Goal: Task Accomplishment & Management: Manage account settings

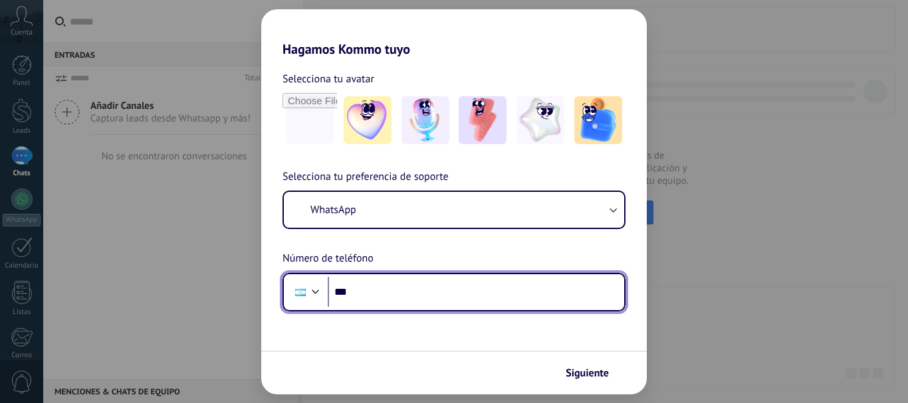
click at [428, 297] on input "***" at bounding box center [476, 292] width 296 height 31
paste input "**********"
type input "**********"
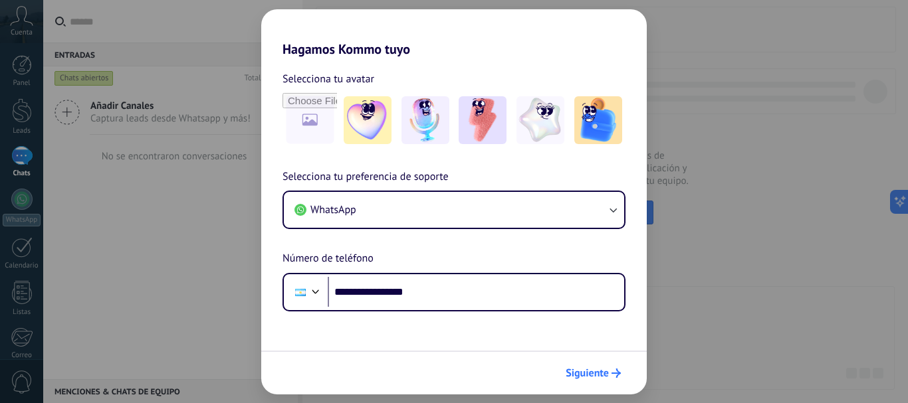
click at [615, 372] on icon "submit" at bounding box center [615, 373] width 9 height 9
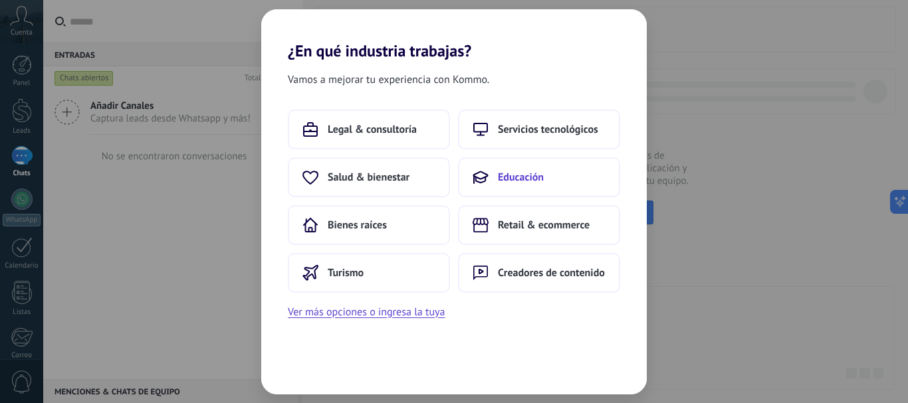
click at [559, 186] on button "Educación" at bounding box center [539, 178] width 162 height 40
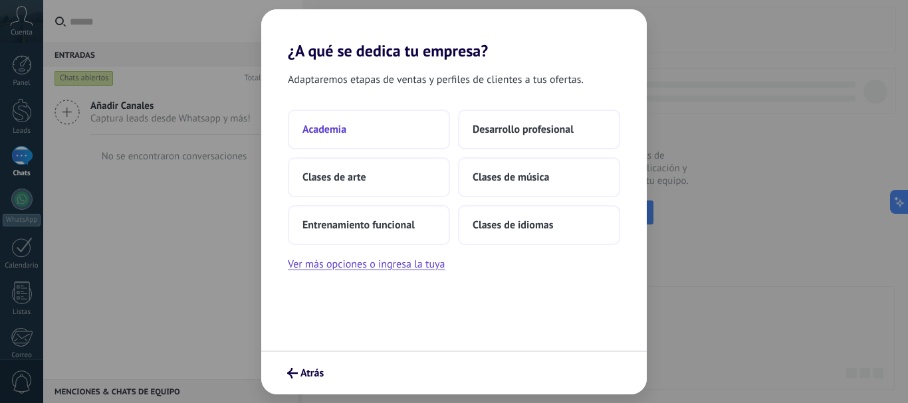
click at [371, 124] on button "Academia" at bounding box center [369, 130] width 162 height 40
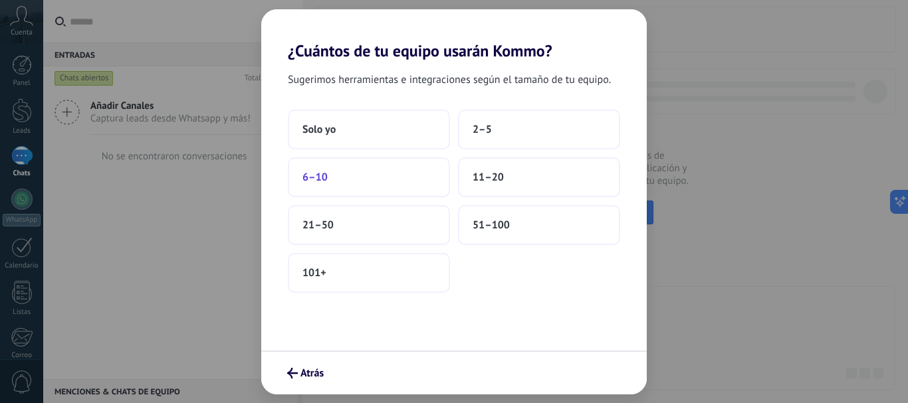
click at [335, 179] on button "6–10" at bounding box center [369, 178] width 162 height 40
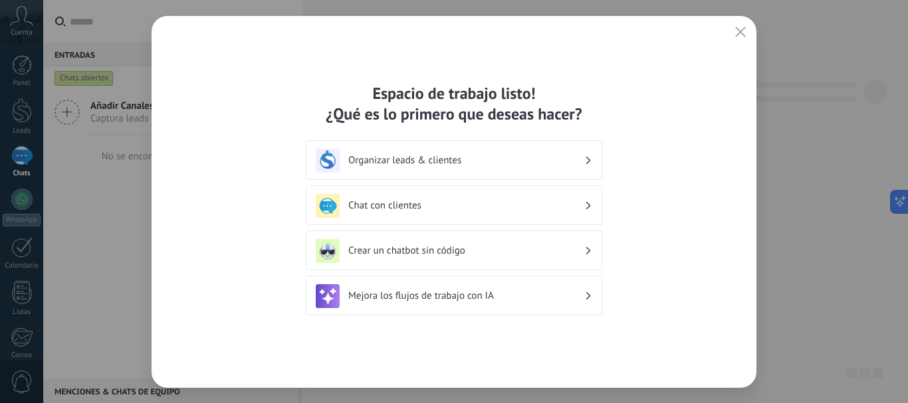
click at [734, 33] on button "button" at bounding box center [740, 32] width 17 height 19
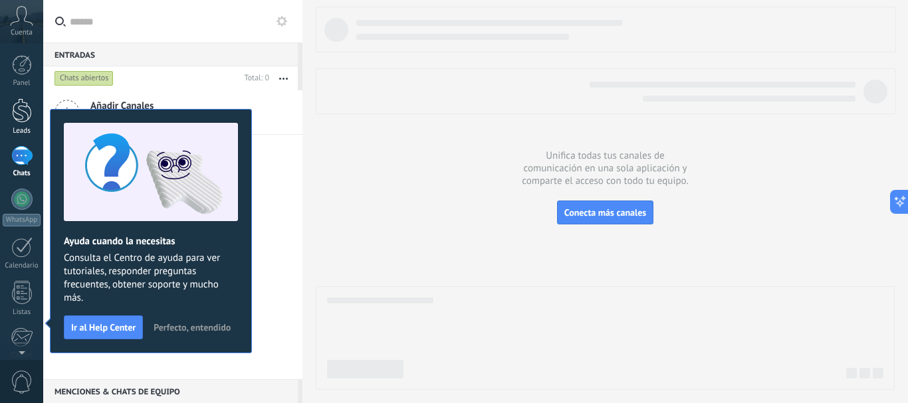
click at [29, 124] on link "Leads" at bounding box center [21, 116] width 43 height 37
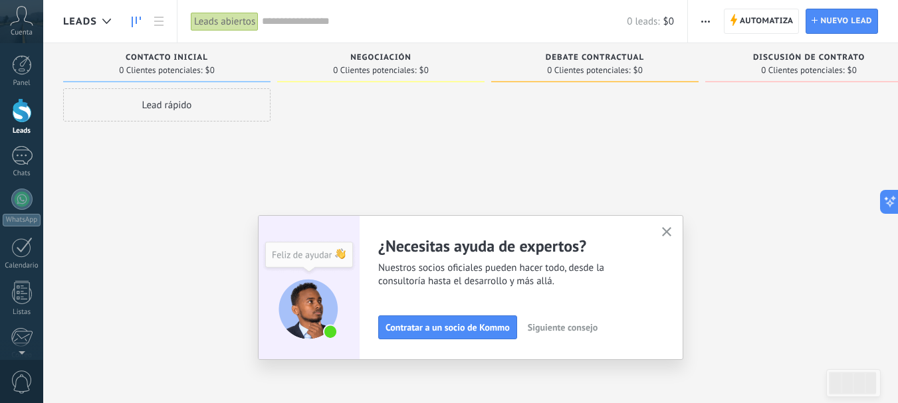
click at [672, 236] on icon "button" at bounding box center [667, 232] width 10 height 10
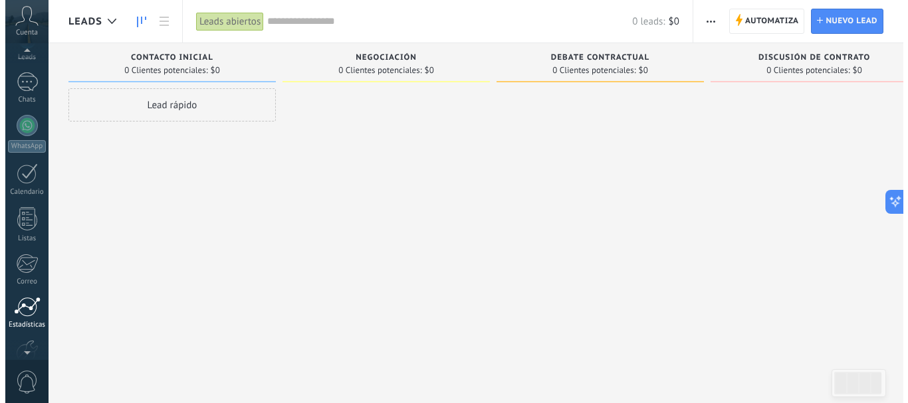
scroll to position [133, 0]
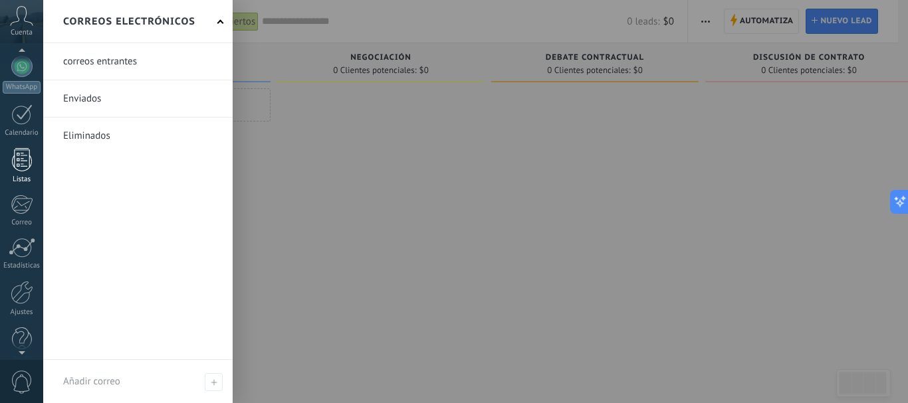
click at [25, 178] on div "Listas" at bounding box center [22, 179] width 39 height 9
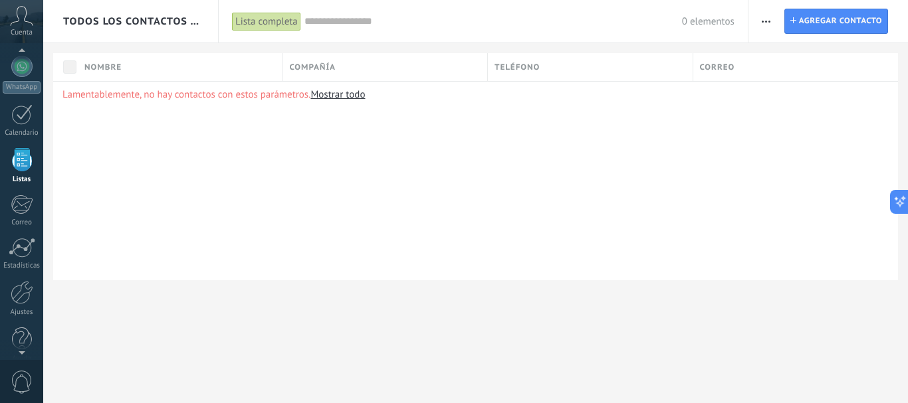
scroll to position [82, 0]
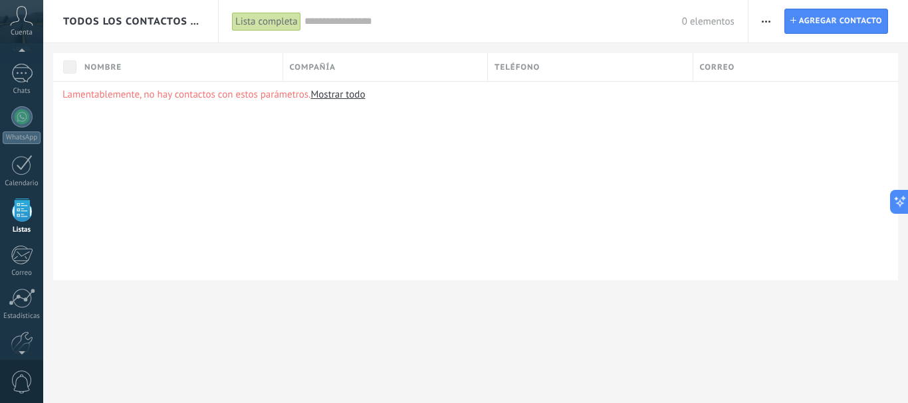
click at [282, 30] on div "Lista completa" at bounding box center [266, 21] width 69 height 19
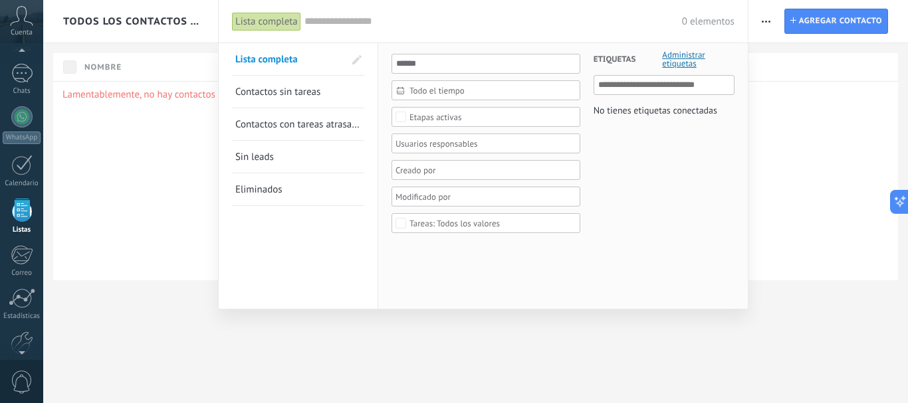
click at [103, 182] on div at bounding box center [454, 201] width 908 height 403
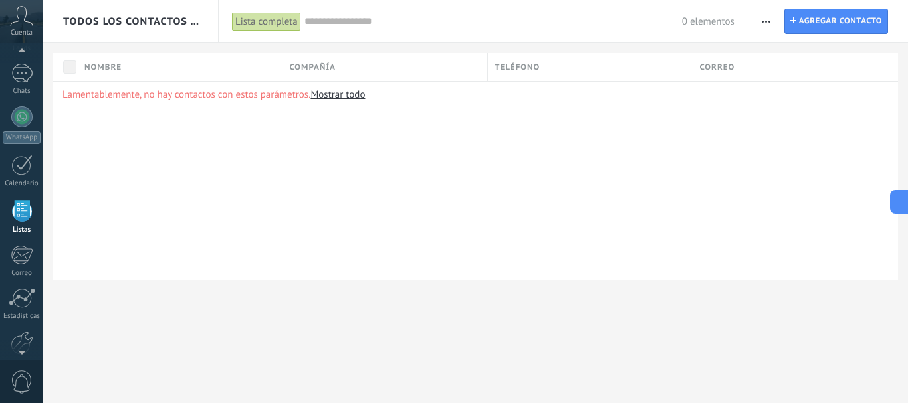
click at [110, 20] on span "Todos los contactos y empresas" at bounding box center [131, 21] width 136 height 13
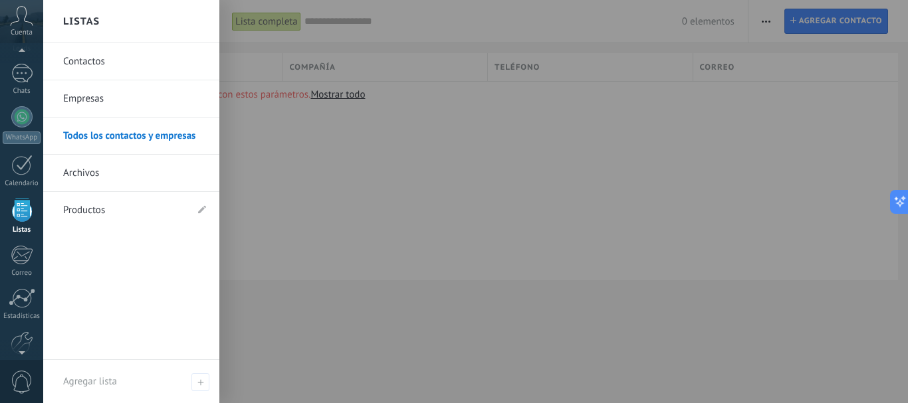
click at [166, 214] on link "Productos" at bounding box center [124, 210] width 123 height 37
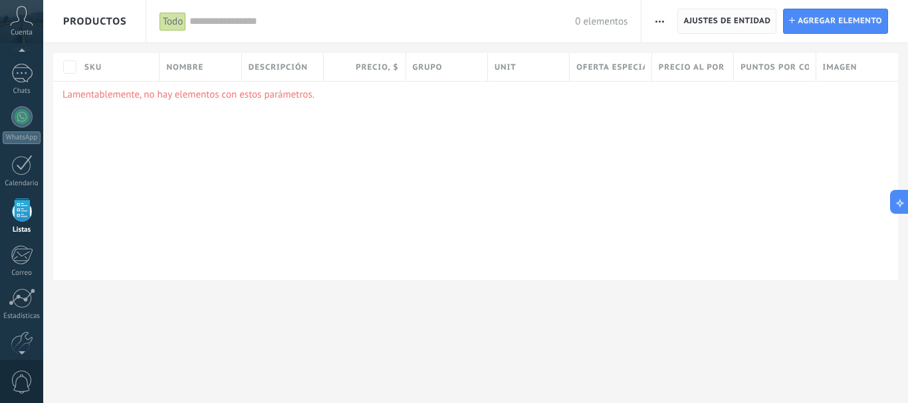
click at [685, 22] on span "Ajustes de entidad" at bounding box center [726, 21] width 87 height 24
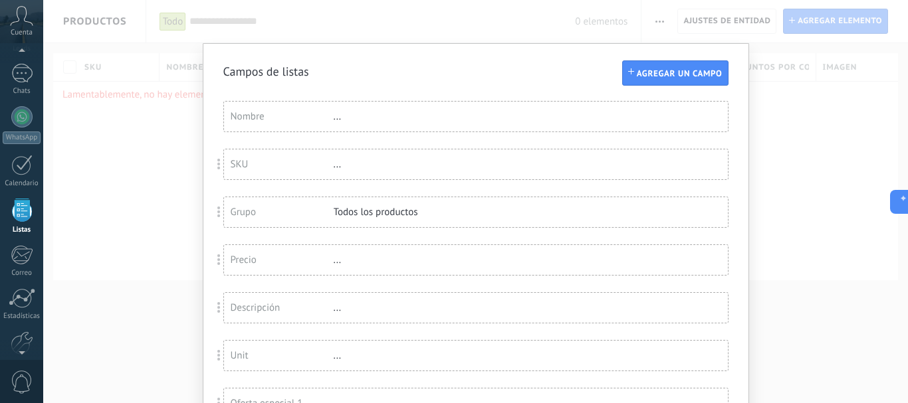
click at [668, 57] on div "Campos de listas Agregar un campo Usted ha alcanzado la cantidad máxima de los …" at bounding box center [476, 313] width 546 height 540
click at [669, 77] on span "Agregar un campo" at bounding box center [680, 73] width 86 height 9
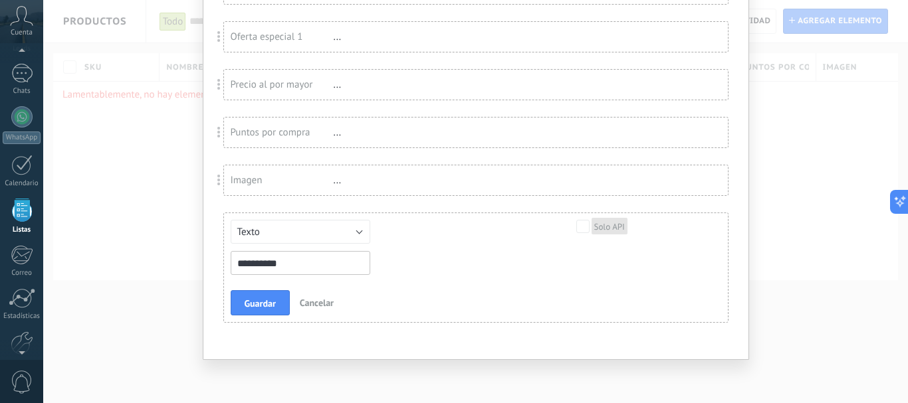
type input "**********"
click at [286, 234] on button "Texto" at bounding box center [301, 232] width 140 height 24
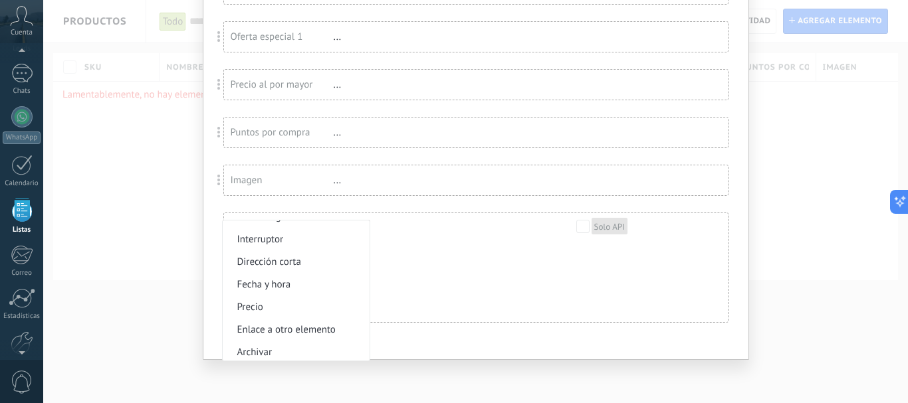
scroll to position [176, 0]
click at [293, 304] on span "Precio" at bounding box center [294, 304] width 143 height 13
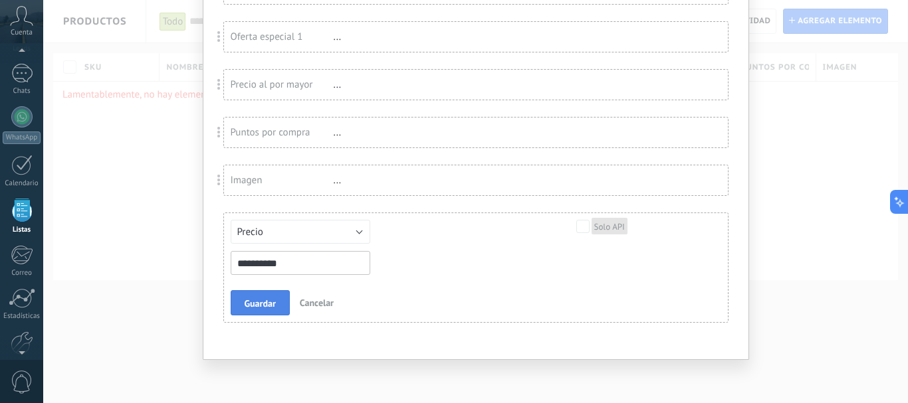
click at [263, 300] on span "Guardar" at bounding box center [260, 303] width 31 height 9
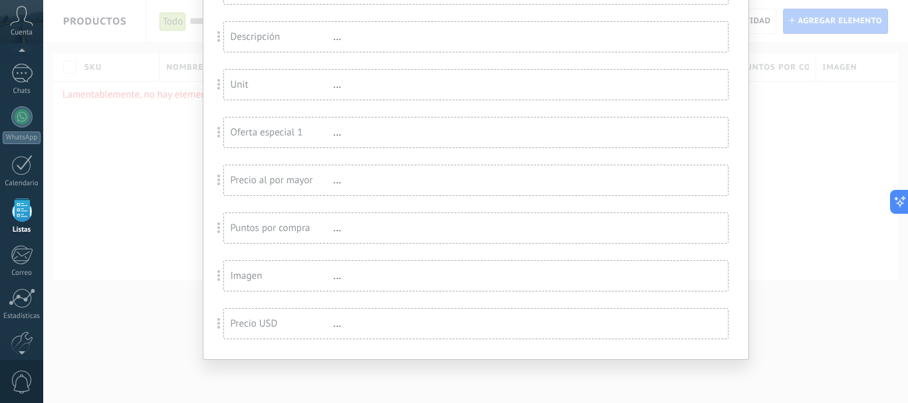
click at [633, 332] on div "Precio USD ..." at bounding box center [476, 324] width 504 height 30
click at [250, 326] on div "Precio USD" at bounding box center [282, 324] width 103 height 13
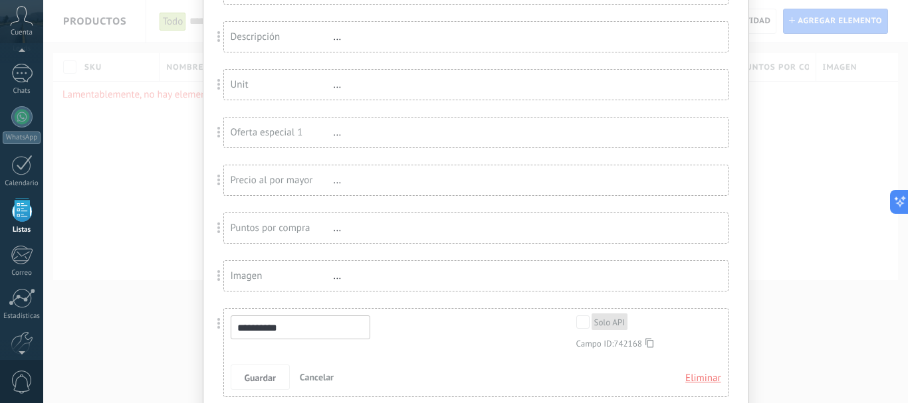
scroll to position [329, 0]
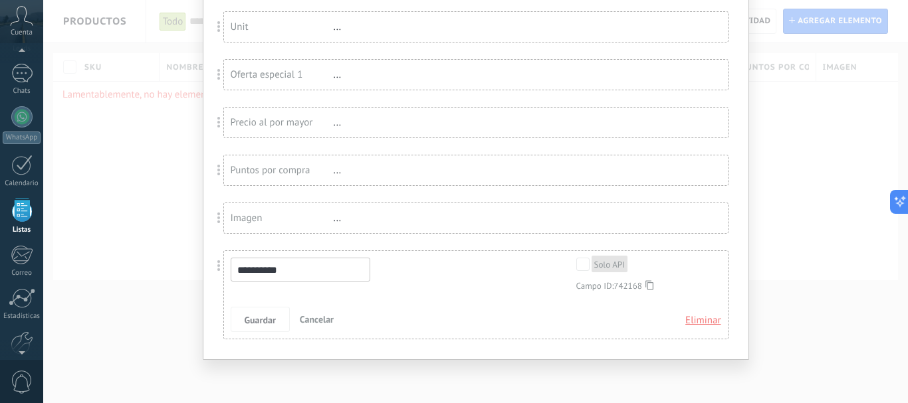
click at [653, 286] on use at bounding box center [649, 284] width 8 height 9
click at [308, 315] on span "Cancelar" at bounding box center [317, 320] width 34 height 12
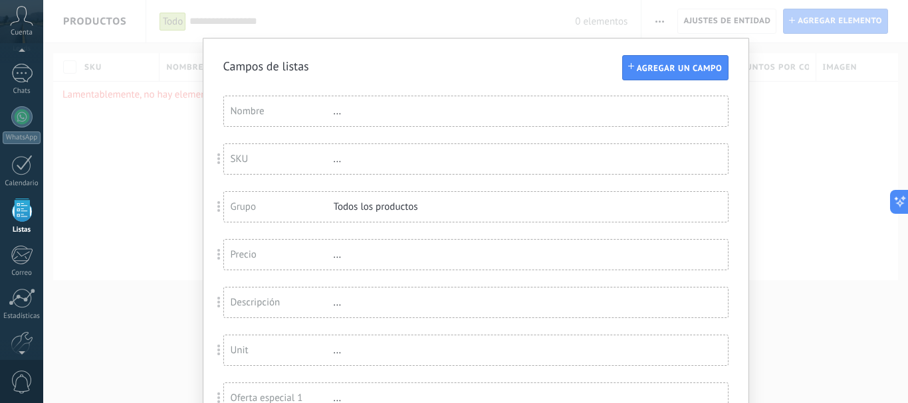
scroll to position [0, 0]
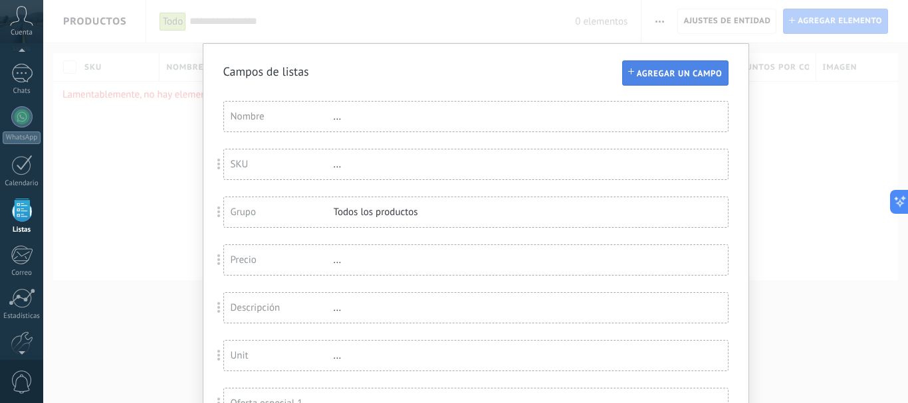
click at [673, 71] on span "Agregar un campo" at bounding box center [680, 73] width 86 height 9
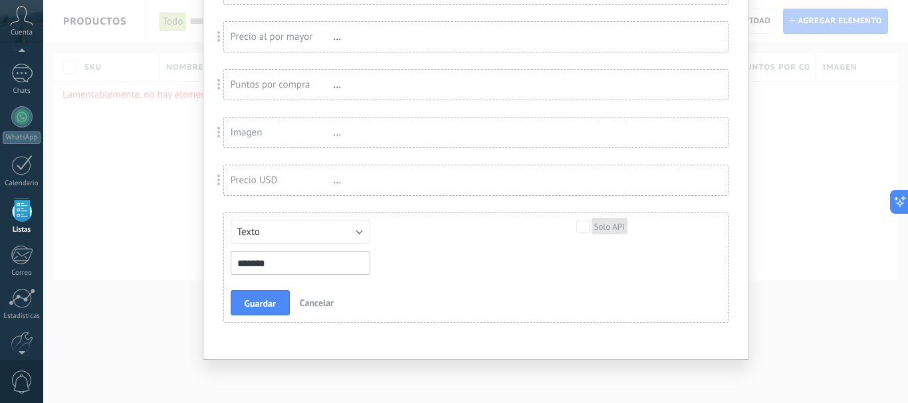
type input "*******"
click at [227, 303] on div "Texto Número Interruptor Selección Multiselección Día URL Texto Largo Interrupt…" at bounding box center [476, 267] width 504 height 109
drag, startPoint x: 248, startPoint y: 300, endPoint x: 371, endPoint y: 315, distance: 123.9
click at [249, 300] on span "Guardar" at bounding box center [260, 303] width 31 height 9
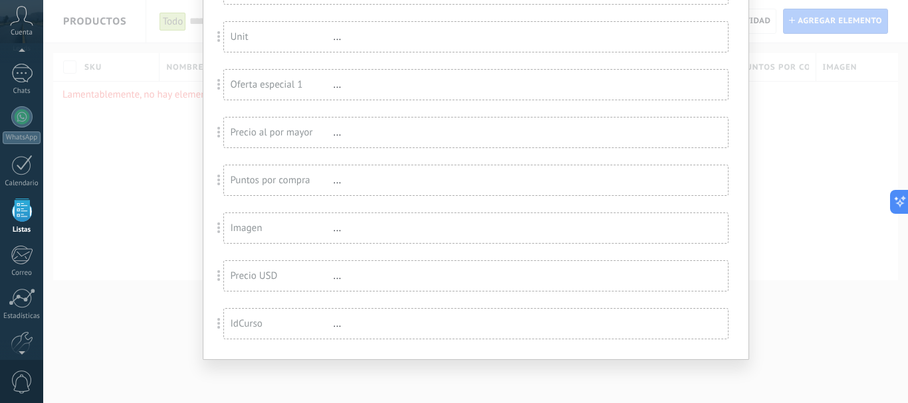
click at [298, 326] on div "IdCurso" at bounding box center [282, 324] width 103 height 13
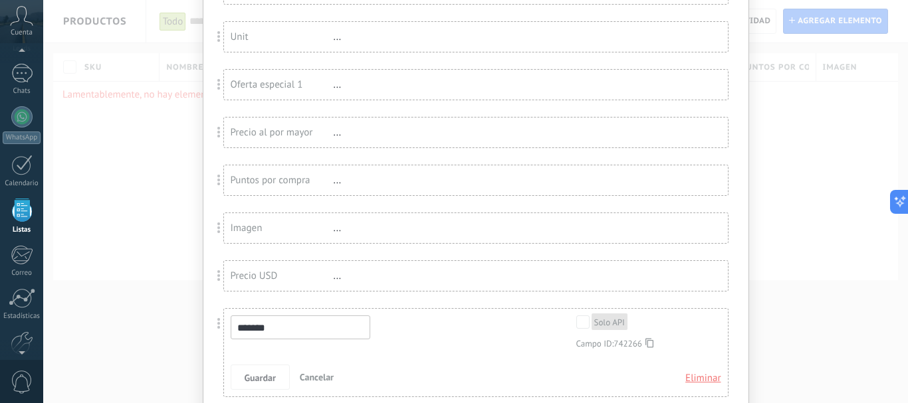
scroll to position [377, 0]
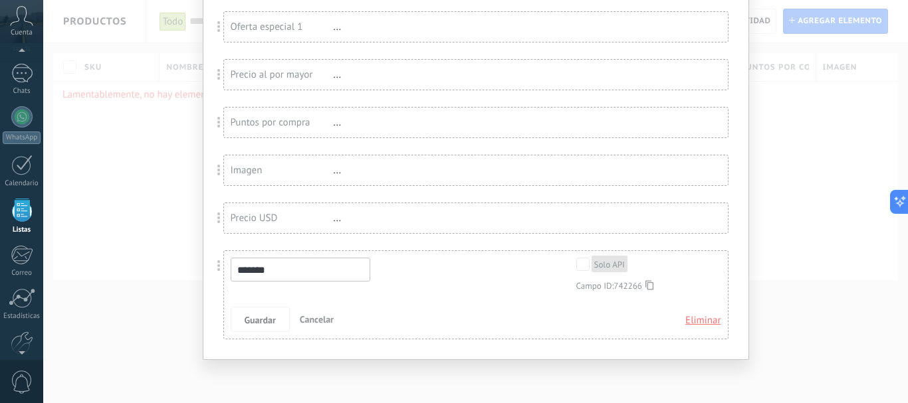
click at [647, 284] on use at bounding box center [649, 284] width 8 height 9
click at [330, 219] on div "Precio USD" at bounding box center [282, 218] width 103 height 13
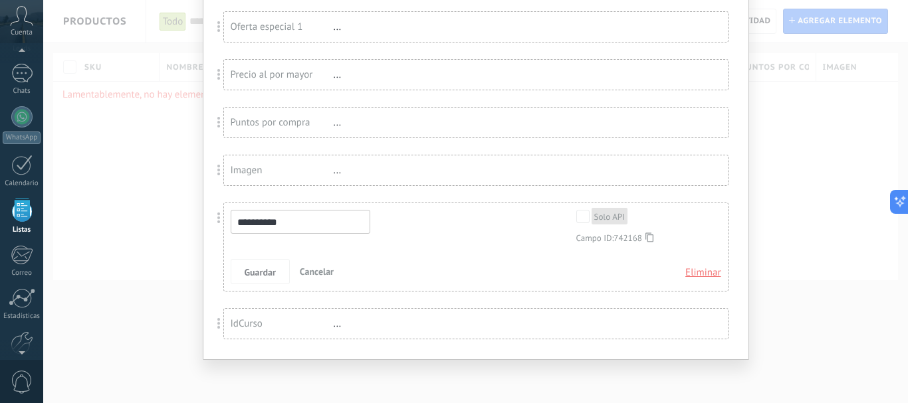
click at [654, 241] on div "Campo ID: 742168" at bounding box center [639, 238] width 126 height 11
click at [651, 241] on icon at bounding box center [649, 238] width 8 height 10
click at [148, 197] on div "**********" at bounding box center [475, 201] width 865 height 403
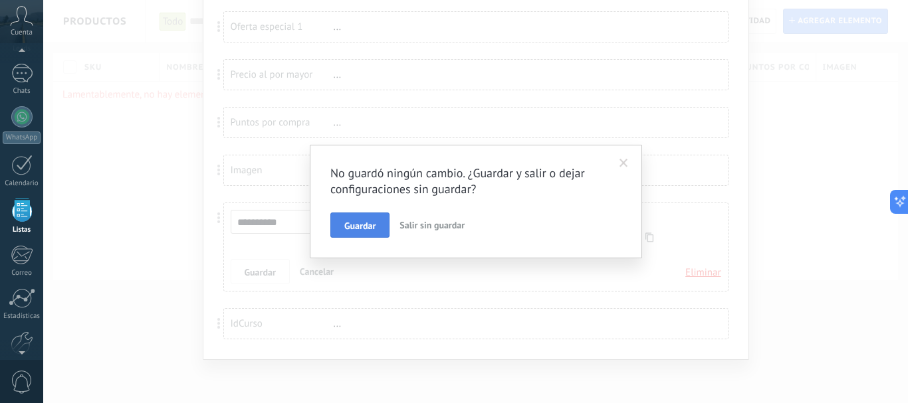
click at [366, 226] on span "Guardar" at bounding box center [359, 225] width 31 height 9
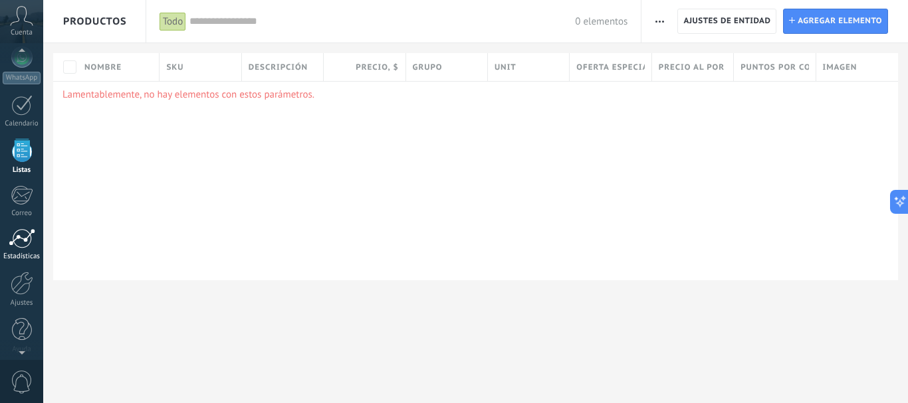
scroll to position [150, 0]
click at [26, 288] on link "Ajustes" at bounding box center [21, 283] width 43 height 36
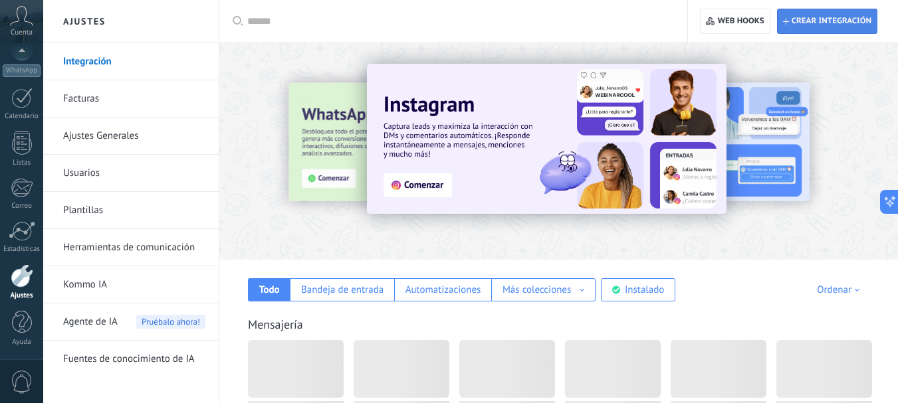
click at [820, 33] on button "Crear integración" at bounding box center [827, 21] width 100 height 25
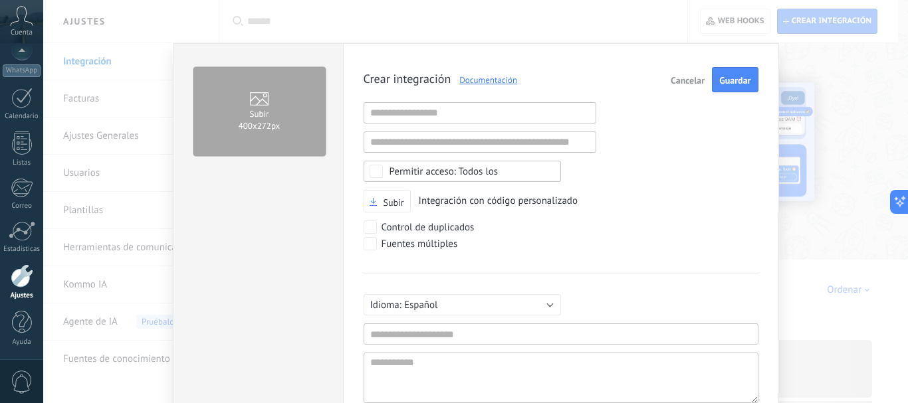
scroll to position [13, 0]
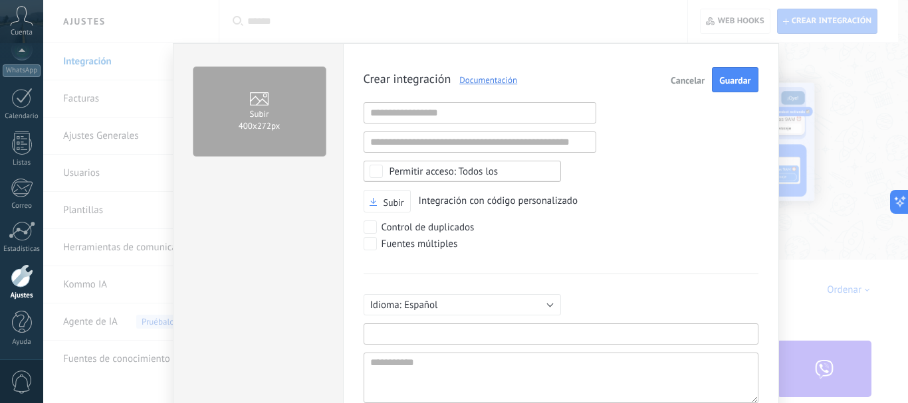
click at [427, 334] on input "text" at bounding box center [561, 334] width 395 height 21
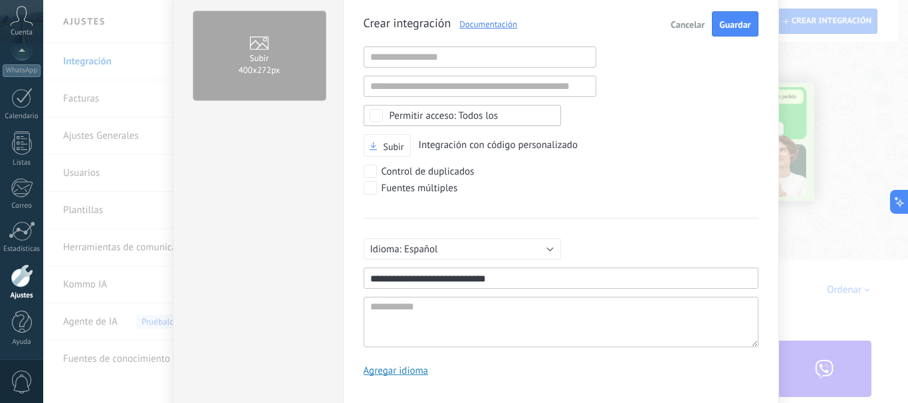
scroll to position [0, 0]
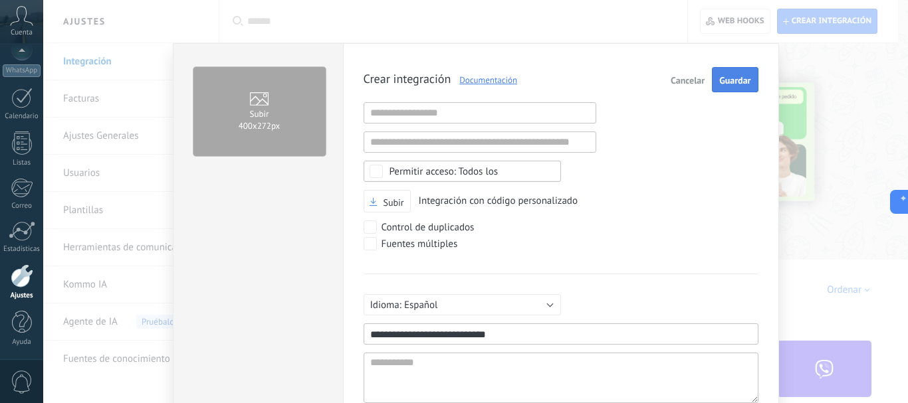
type input "**********"
click at [716, 80] on button "Guardar" at bounding box center [735, 79] width 46 height 25
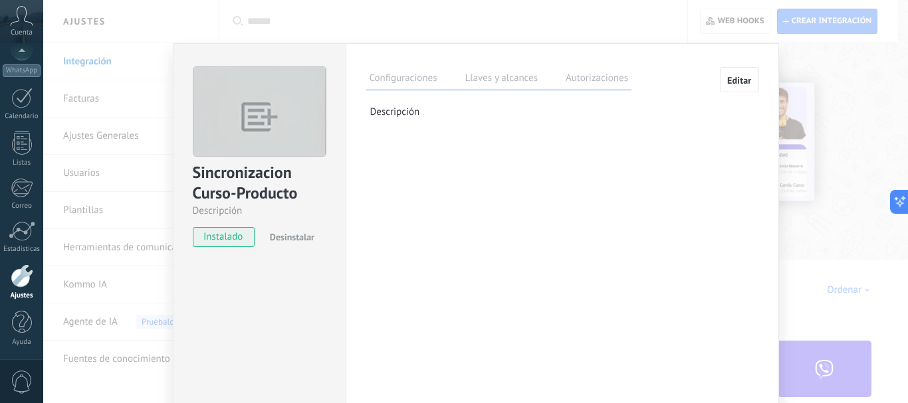
click at [483, 86] on label "Llaves y alcances" at bounding box center [501, 79] width 79 height 19
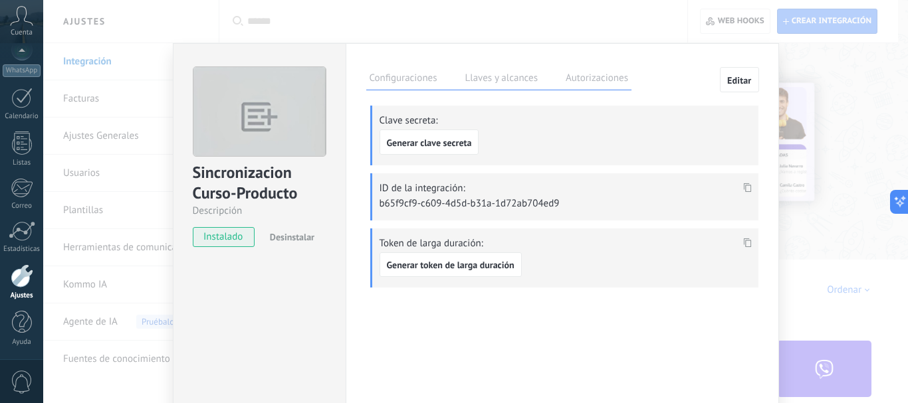
click at [577, 71] on label "Autorizaciones" at bounding box center [596, 79] width 69 height 19
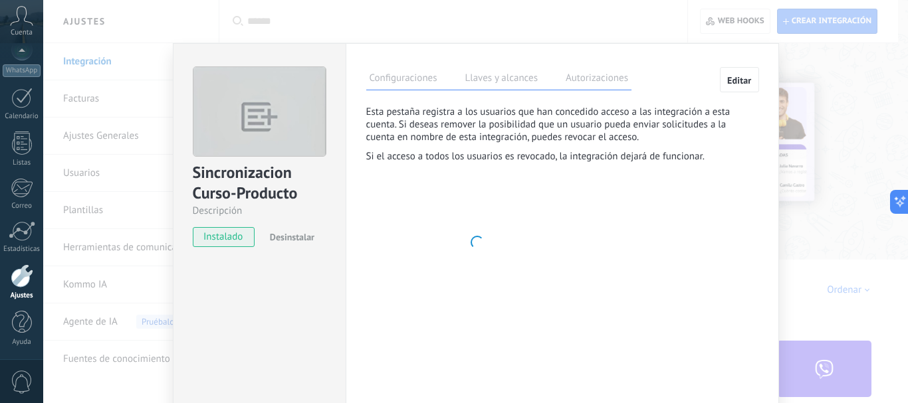
click at [548, 78] on div "Configuraciones Llaves y alcances Autorizaciones" at bounding box center [499, 78] width 266 height 23
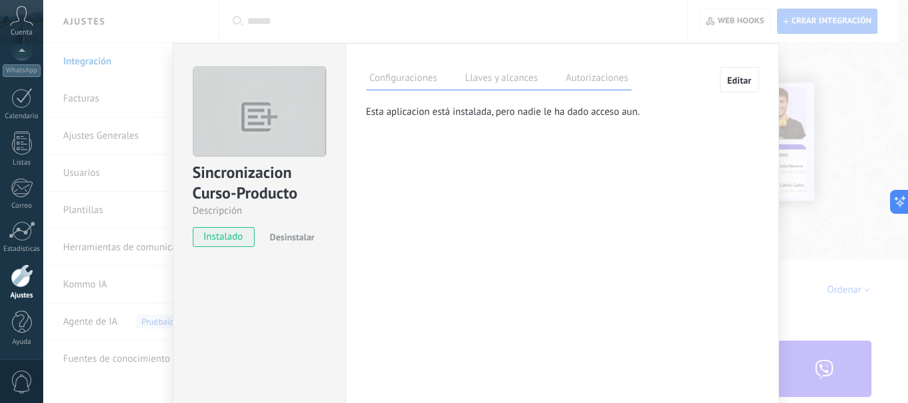
click at [499, 79] on label "Llaves y alcances" at bounding box center [501, 79] width 79 height 19
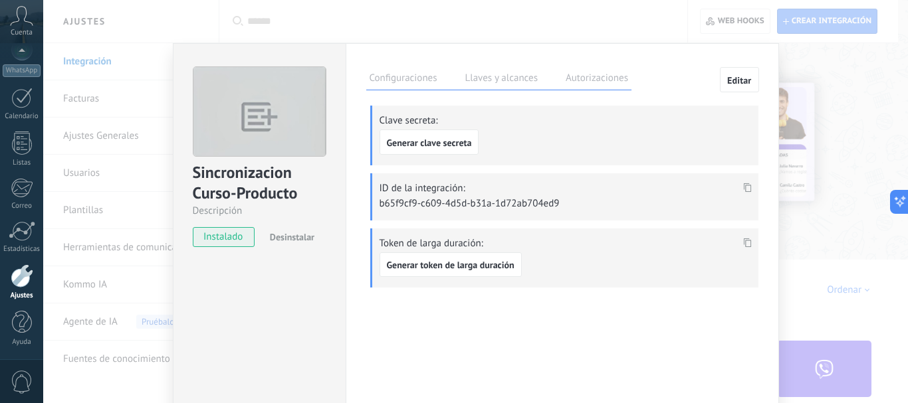
click at [744, 242] on icon at bounding box center [747, 242] width 8 height 9
click at [426, 267] on span "Generar token de larga duración" at bounding box center [451, 265] width 128 height 9
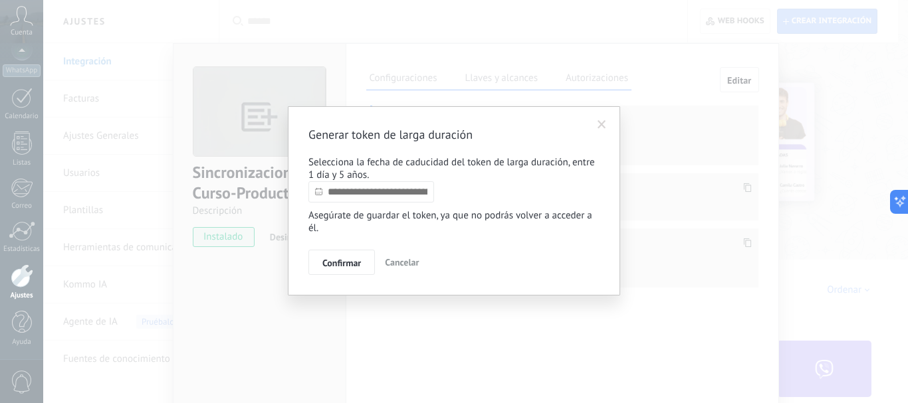
click at [380, 199] on input "text" at bounding box center [371, 191] width 126 height 21
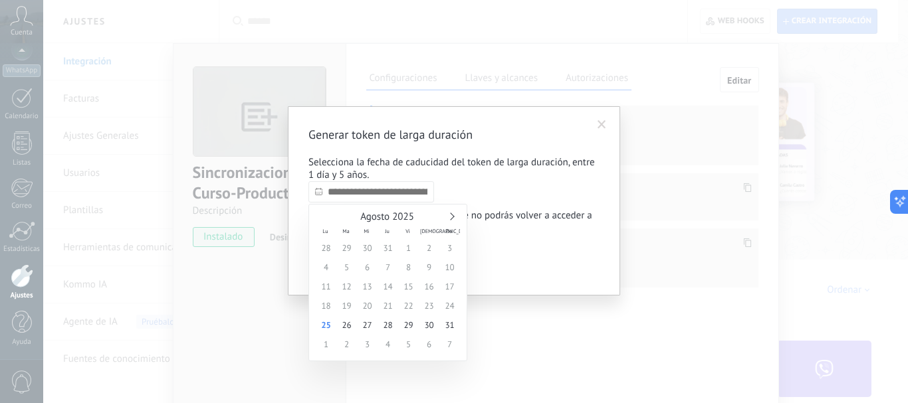
click at [454, 215] on div "Agosto 2025" at bounding box center [388, 217] width 144 height 12
click at [453, 220] on div "Agosto 2025" at bounding box center [388, 217] width 144 height 12
click at [452, 219] on link at bounding box center [450, 216] width 7 height 7
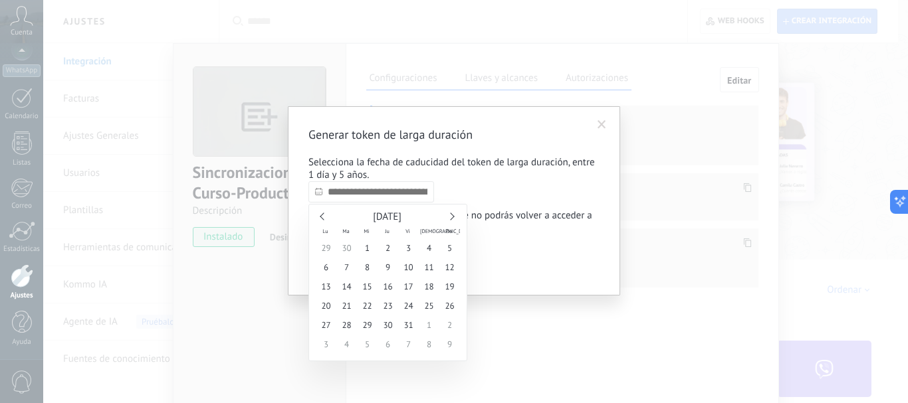
click at [452, 219] on link at bounding box center [450, 216] width 7 height 7
type input "**********"
click at [388, 251] on span "1" at bounding box center [388, 248] width 21 height 19
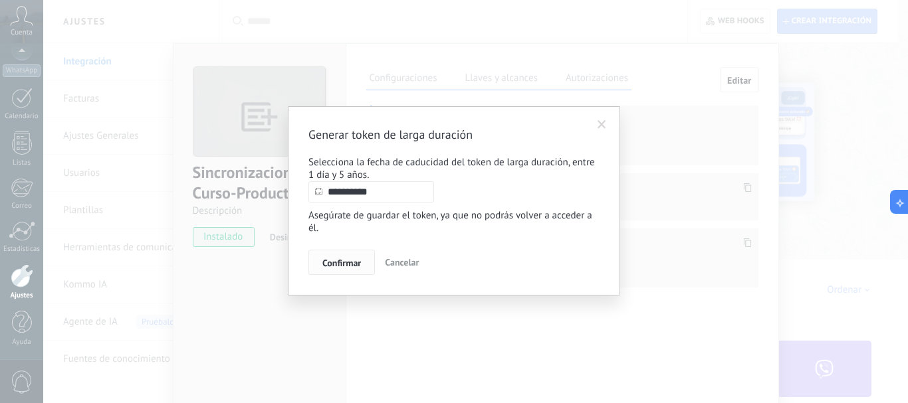
click at [340, 260] on span "Confirmar" at bounding box center [341, 263] width 39 height 9
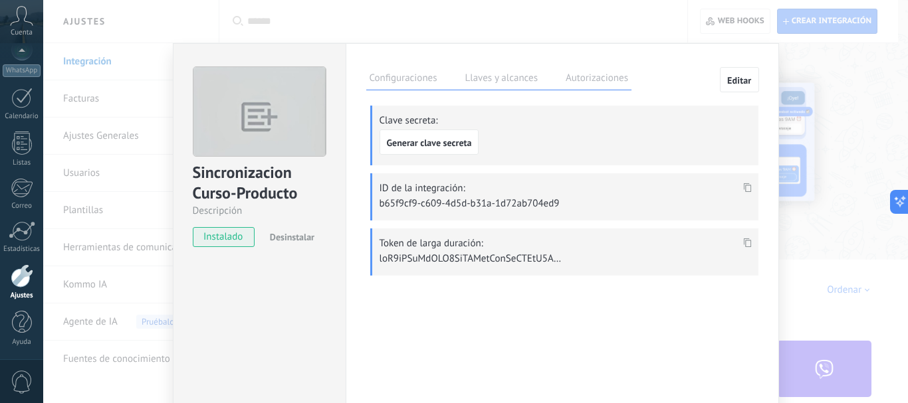
click at [740, 243] on span at bounding box center [747, 246] width 15 height 11
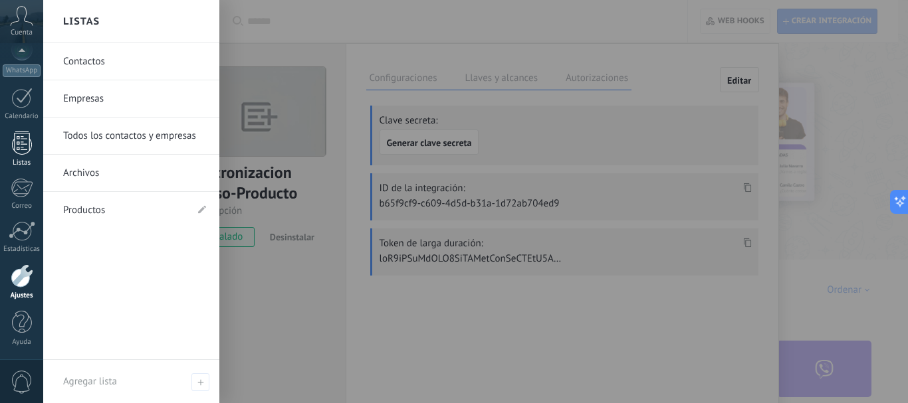
click at [25, 148] on div at bounding box center [22, 143] width 20 height 23
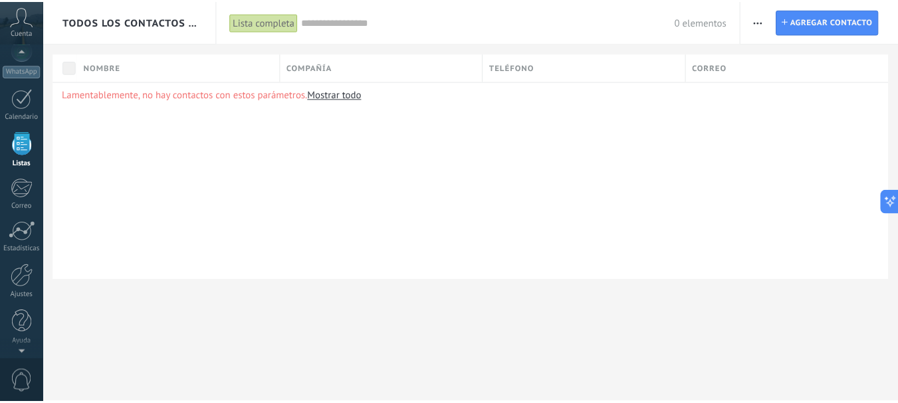
scroll to position [82, 0]
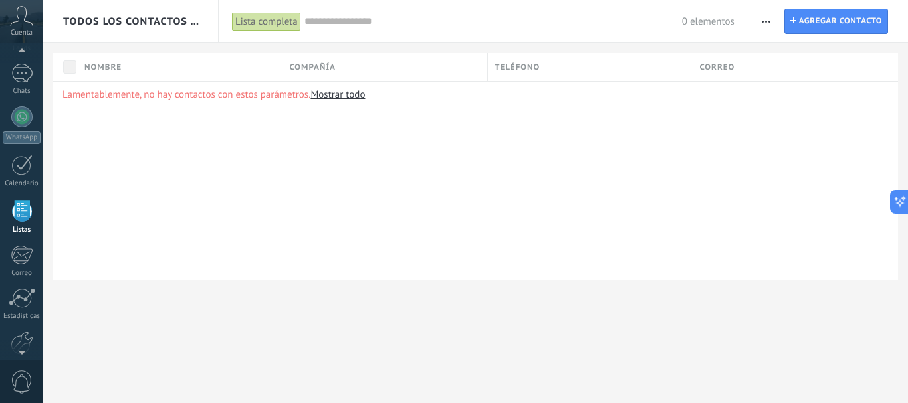
click at [185, 22] on span "Todos los contactos y empresas" at bounding box center [131, 21] width 136 height 13
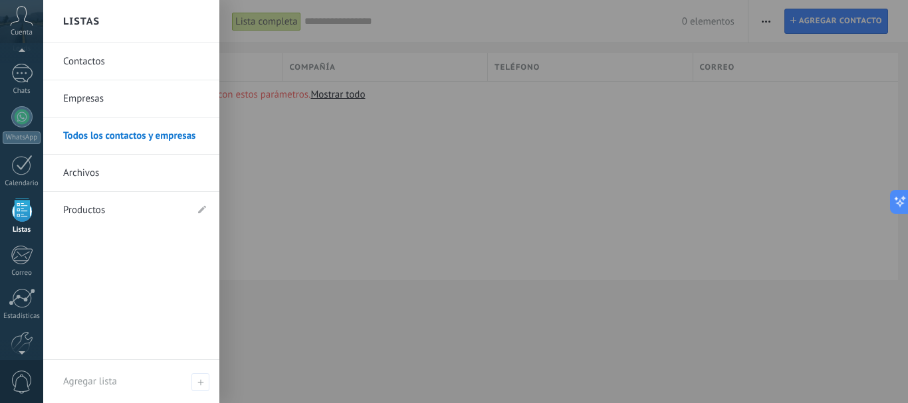
click at [86, 215] on link "Productos" at bounding box center [124, 210] width 123 height 37
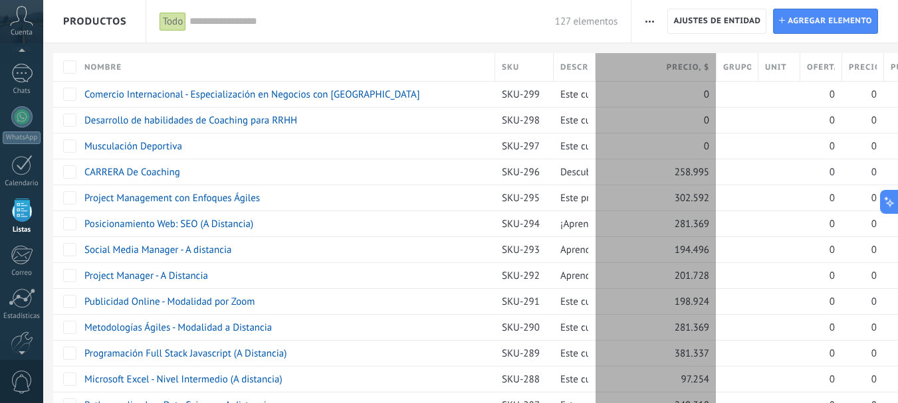
click at [713, 78] on div "Precio , $" at bounding box center [656, 67] width 121 height 28
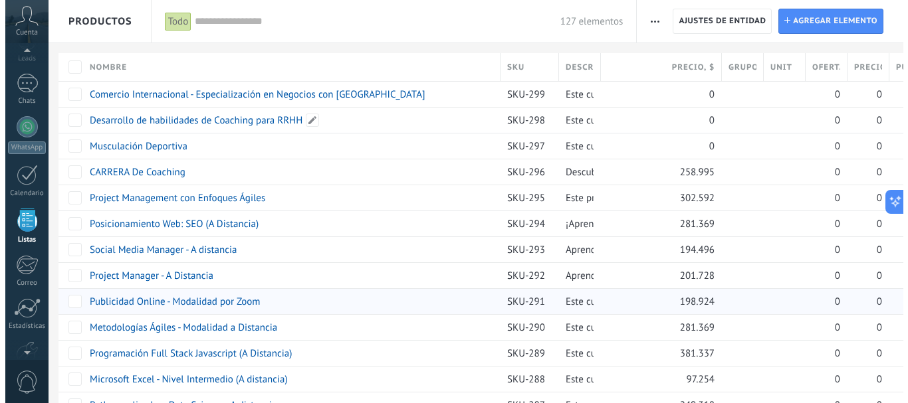
scroll to position [82, 0]
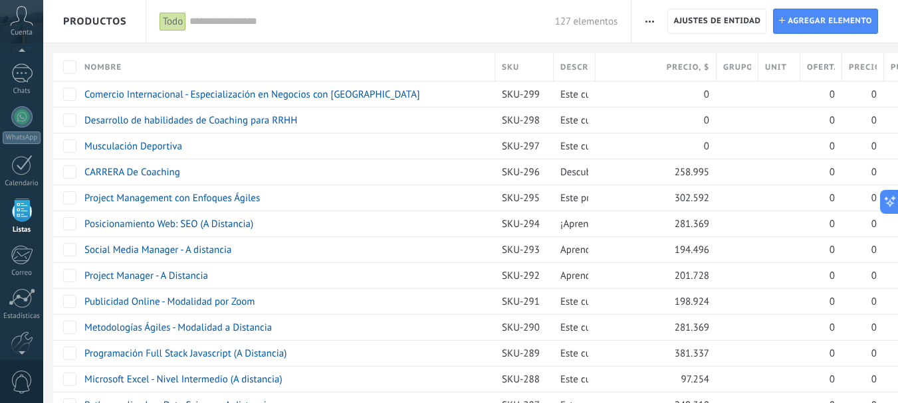
click at [33, 88] on div "Chats" at bounding box center [22, 91] width 39 height 9
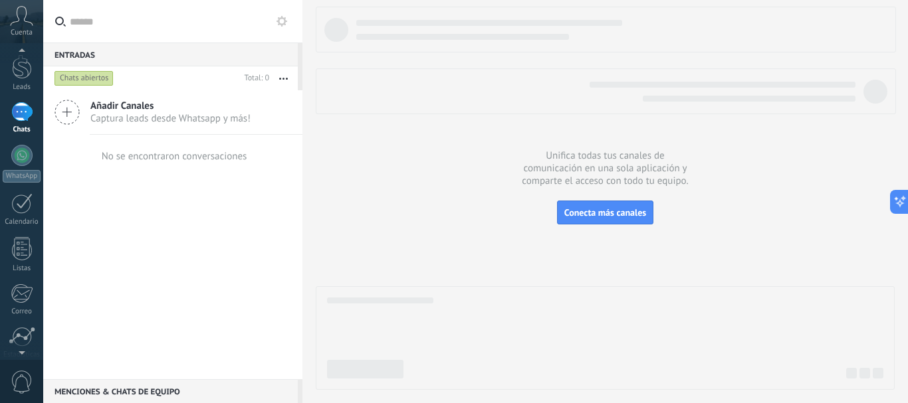
scroll to position [106, 0]
click at [24, 288] on div at bounding box center [22, 287] width 23 height 23
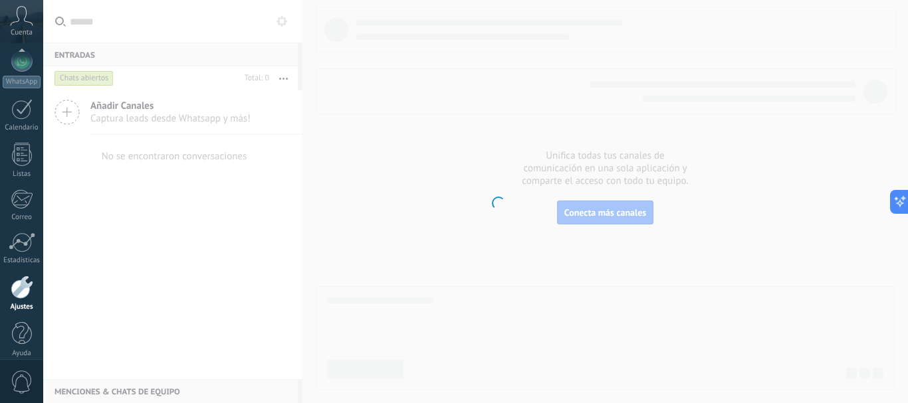
scroll to position [150, 0]
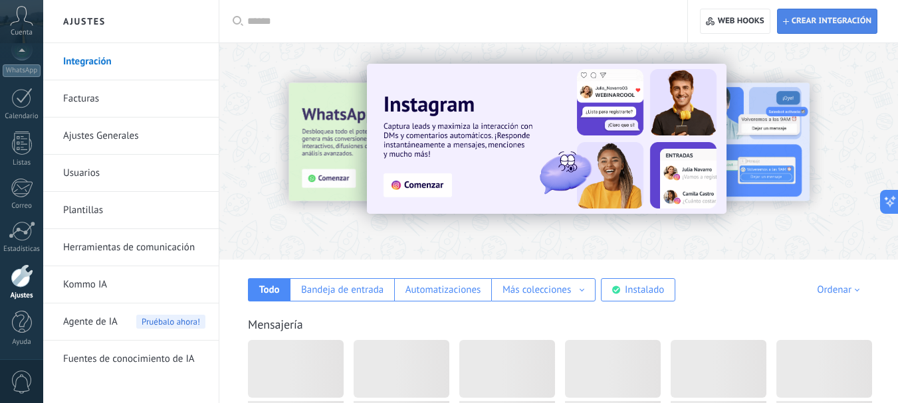
click at [835, 19] on span "Crear integración" at bounding box center [832, 21] width 80 height 11
type textarea "**********"
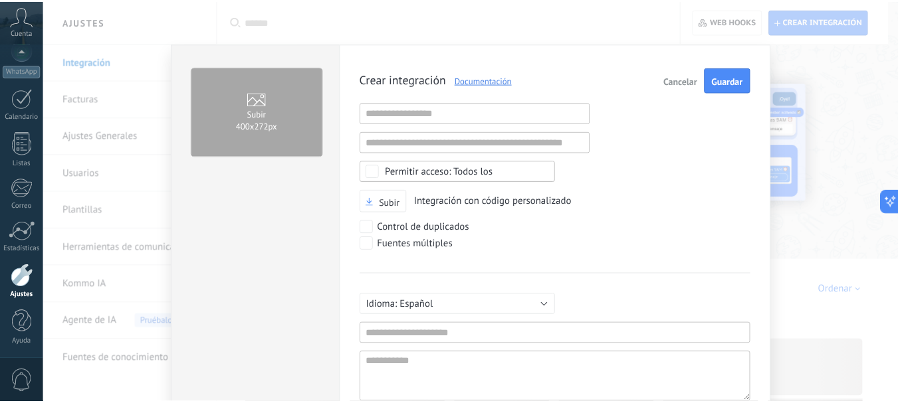
scroll to position [13, 0]
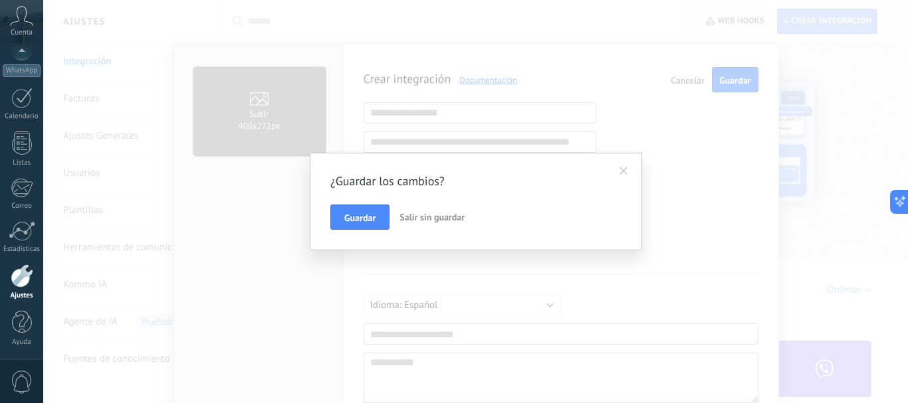
click at [414, 221] on span "Salir sin guardar" at bounding box center [431, 217] width 65 height 12
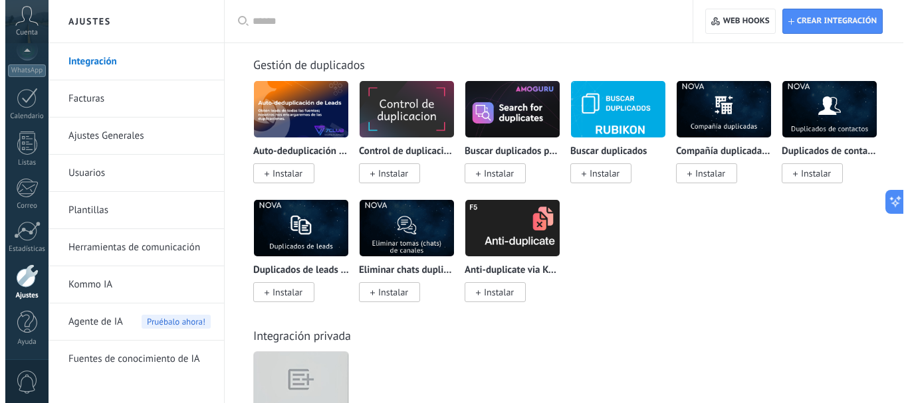
scroll to position [5582, 0]
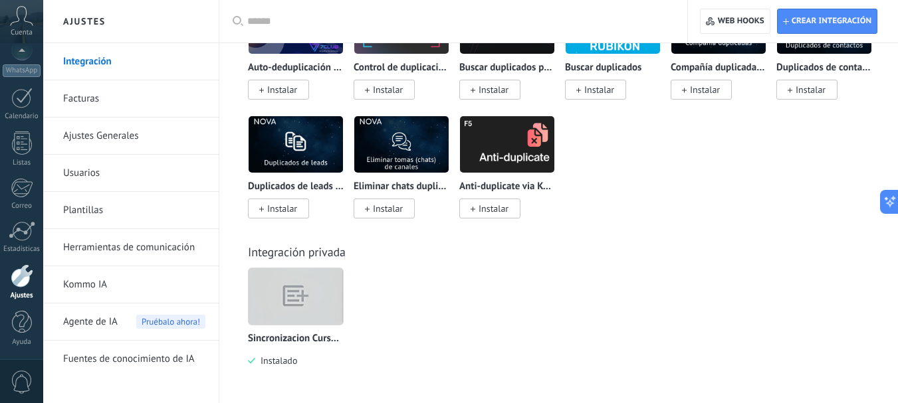
click at [313, 312] on img at bounding box center [296, 297] width 94 height 72
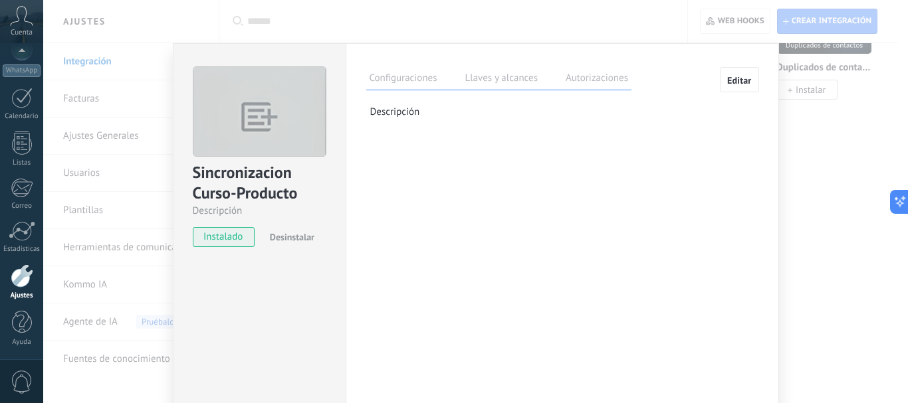
click at [515, 82] on label "Llaves y alcances" at bounding box center [501, 79] width 79 height 19
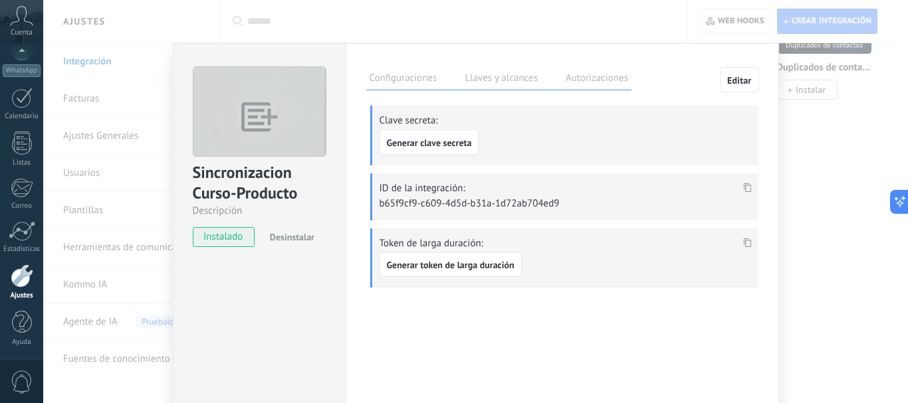
click at [748, 243] on use at bounding box center [747, 242] width 8 height 9
click at [745, 244] on icon at bounding box center [747, 242] width 8 height 9
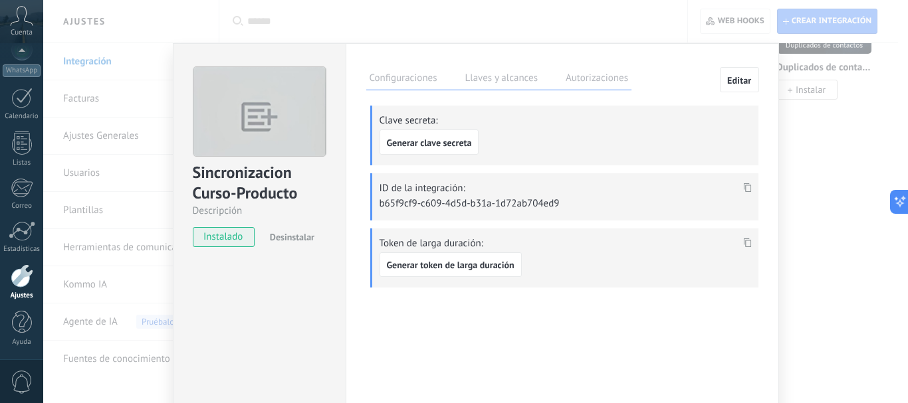
click at [745, 244] on icon at bounding box center [747, 242] width 8 height 9
click at [746, 244] on icon at bounding box center [747, 242] width 8 height 9
click at [457, 253] on p "Generar token de larga duración" at bounding box center [473, 265] width 186 height 25
click at [748, 247] on span at bounding box center [747, 246] width 15 height 11
click at [715, 230] on div "Token de larga duración: Generar token de larga duración" at bounding box center [564, 259] width 388 height 60
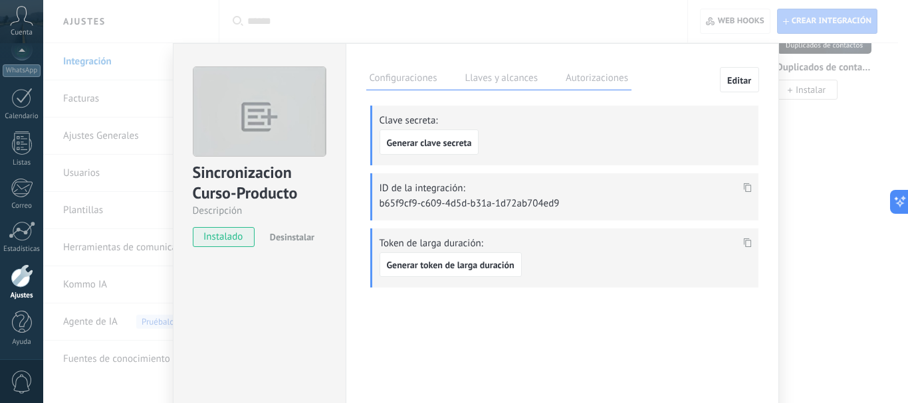
click at [434, 249] on div "Token de larga duración: Generar token de larga duración" at bounding box center [564, 259] width 388 height 60
click at [436, 243] on p "Token de larga duración:" at bounding box center [566, 243] width 372 height 13
click at [445, 265] on span "Generar token de larga duración" at bounding box center [451, 265] width 128 height 9
click at [744, 245] on icon at bounding box center [747, 242] width 8 height 9
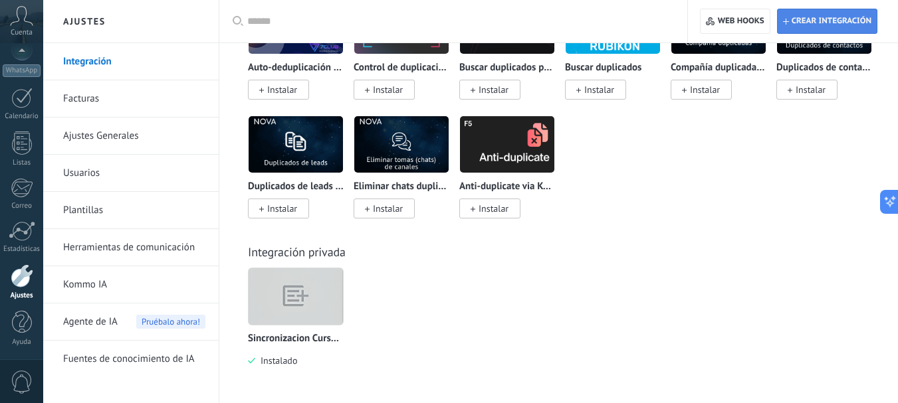
click at [829, 14] on span "Crear integración" at bounding box center [827, 21] width 88 height 24
type textarea "**********"
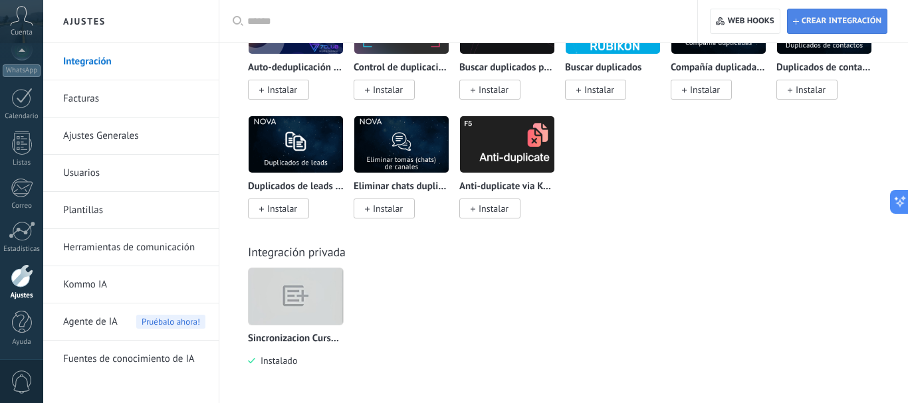
scroll to position [13, 0]
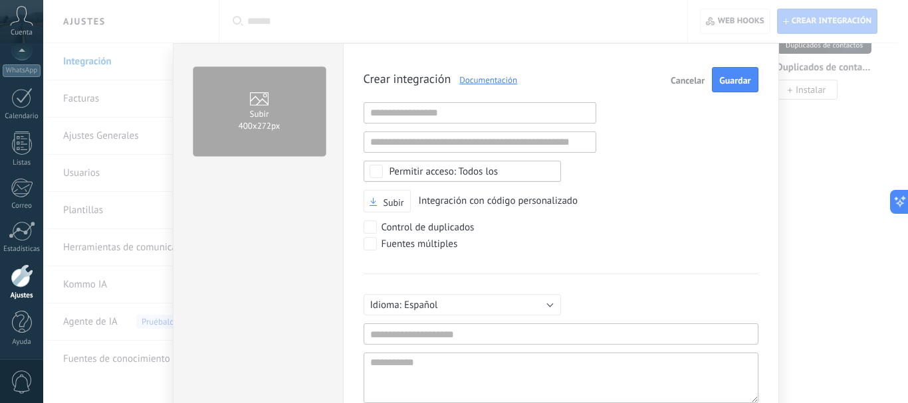
click at [469, 127] on div "Crear integración Documentación Cancelar Guardar URL inválida URL inválida Ning…" at bounding box center [561, 255] width 395 height 376
drag, startPoint x: 485, startPoint y: 320, endPoint x: 485, endPoint y: 332, distance: 11.3
click at [485, 321] on div "Русский English Español Português [GEOGRAPHIC_DATA] Türkçe Español Mínimo 3 car…" at bounding box center [561, 339] width 395 height 130
click at [486, 333] on input "text" at bounding box center [561, 334] width 395 height 21
type input "**********"
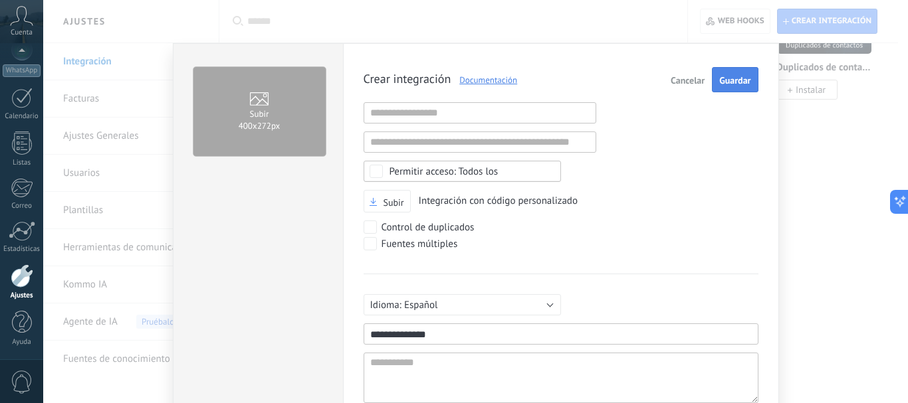
click at [731, 73] on button "Guardar" at bounding box center [735, 79] width 46 height 25
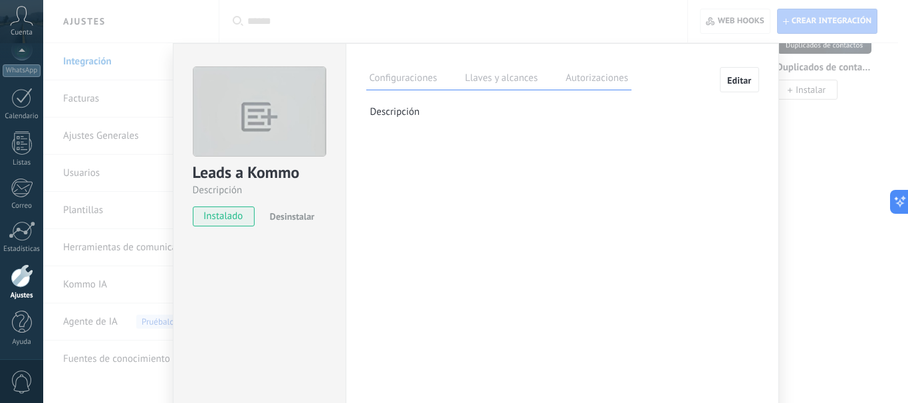
click at [534, 78] on label "Llaves y alcances" at bounding box center [501, 79] width 79 height 19
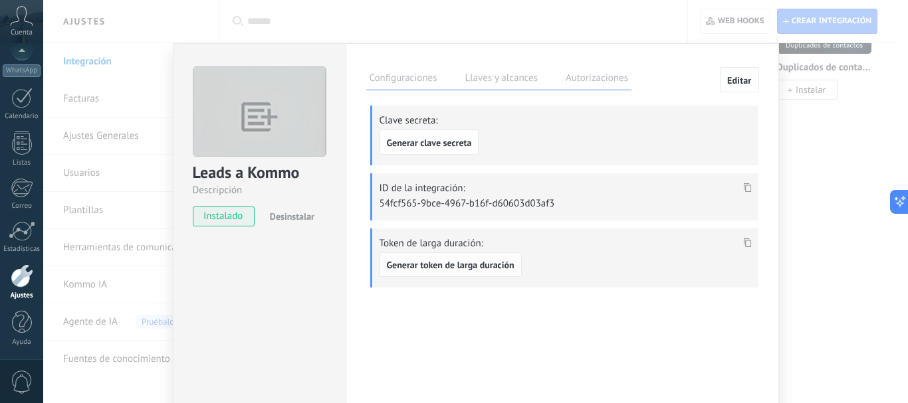
click at [504, 262] on span "Generar token de larga duración" at bounding box center [451, 265] width 128 height 9
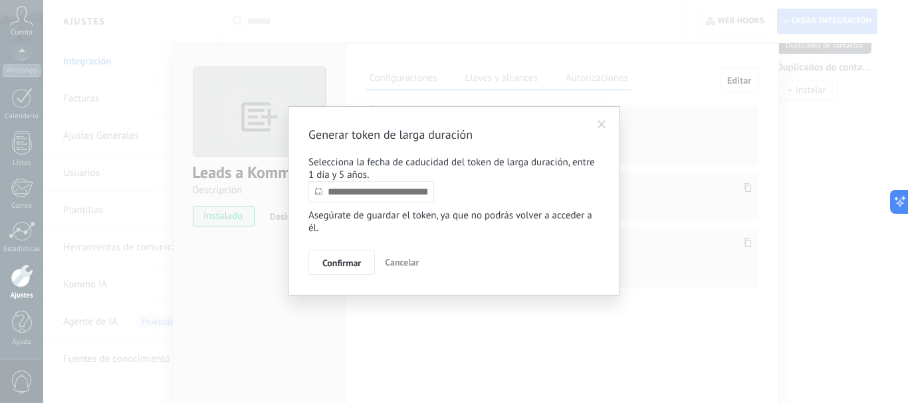
click at [365, 186] on input "text" at bounding box center [371, 191] width 126 height 21
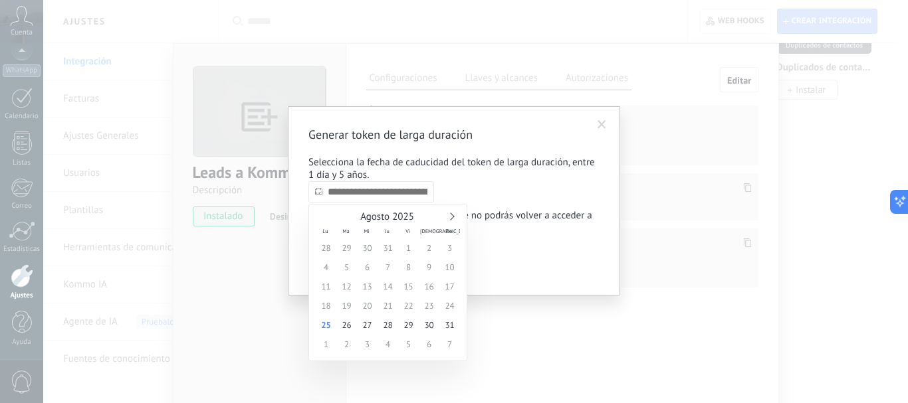
click at [451, 219] on link at bounding box center [450, 216] width 7 height 7
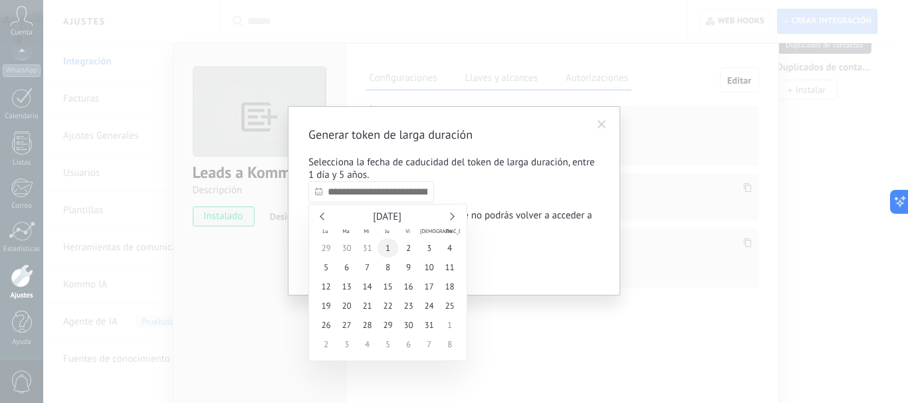
type input "**********"
click at [391, 246] on span "1" at bounding box center [388, 248] width 21 height 19
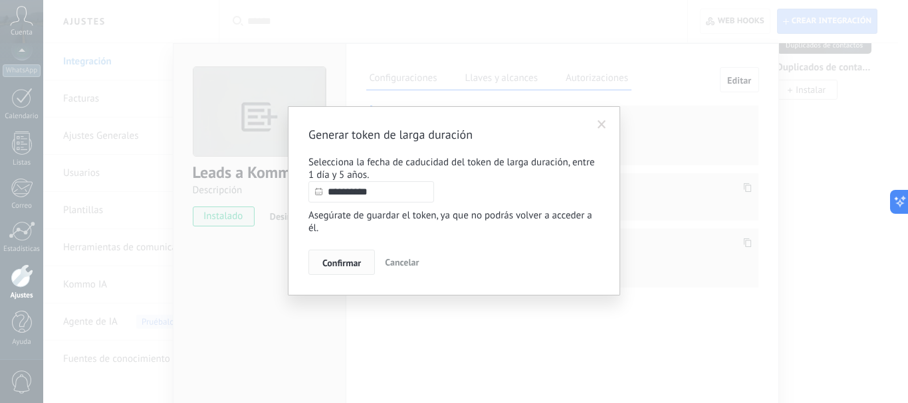
click at [339, 255] on button "Confirmar" at bounding box center [341, 262] width 66 height 25
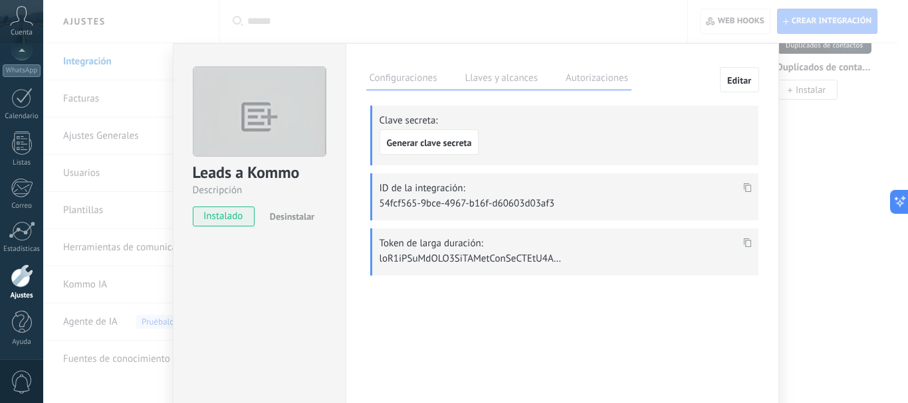
click at [744, 246] on use at bounding box center [747, 242] width 8 height 9
click at [26, 166] on div "Listas" at bounding box center [22, 163] width 39 height 9
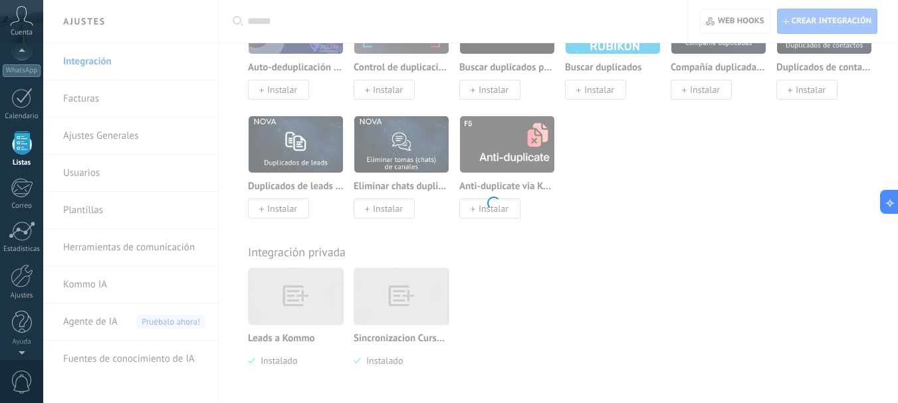
scroll to position [82, 0]
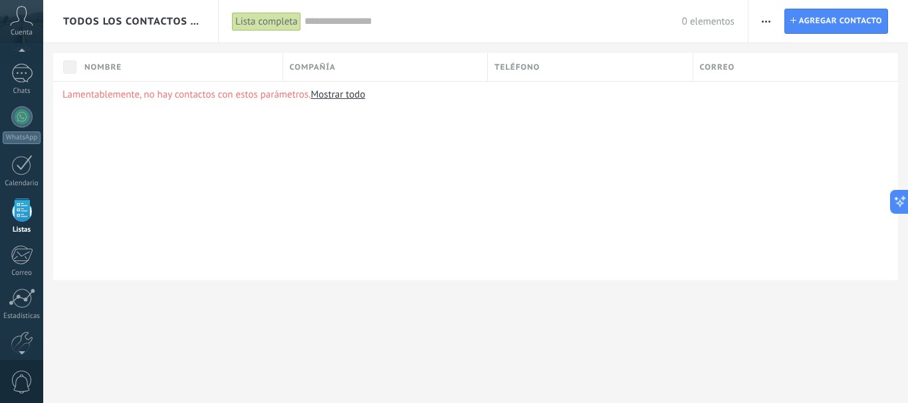
click at [147, 29] on div "Todos los contactos y empresas" at bounding box center [131, 21] width 136 height 43
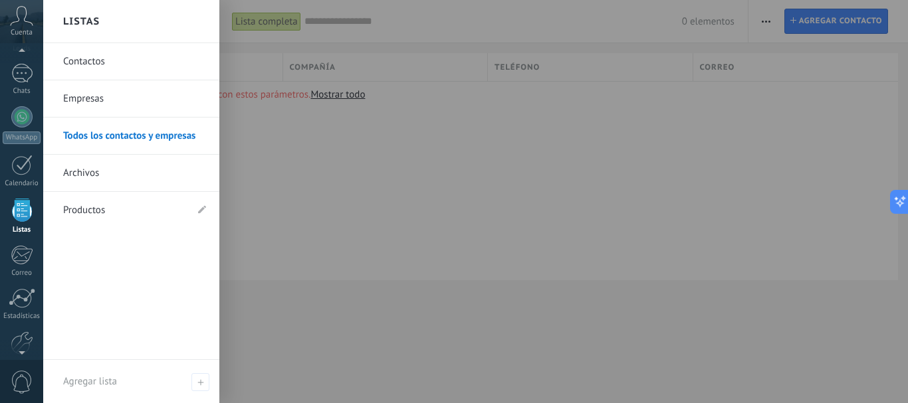
click at [90, 210] on link "Productos" at bounding box center [124, 210] width 123 height 37
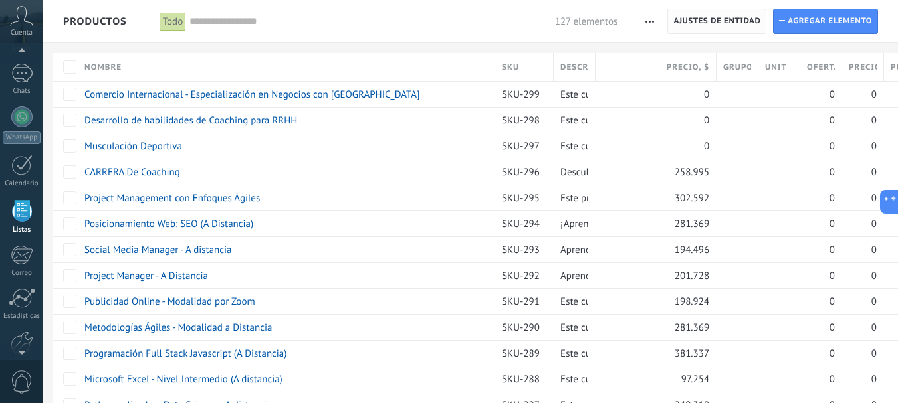
click at [736, 25] on span "Ajustes de entidad" at bounding box center [716, 21] width 87 height 24
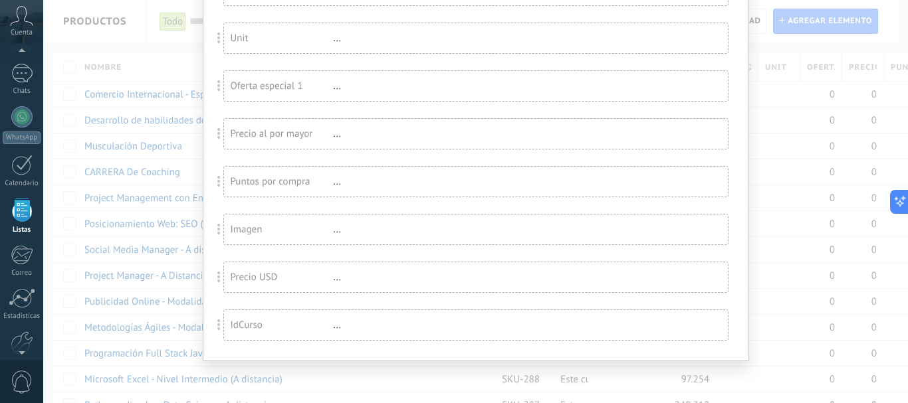
scroll to position [319, 0]
click at [338, 314] on div "IdCurso ..." at bounding box center [476, 324] width 504 height 30
click at [343, 326] on div "..." at bounding box center [377, 324] width 86 height 13
click at [247, 334] on div "IdCurso ..." at bounding box center [476, 324] width 504 height 30
click at [251, 321] on div "IdCurso" at bounding box center [282, 324] width 103 height 13
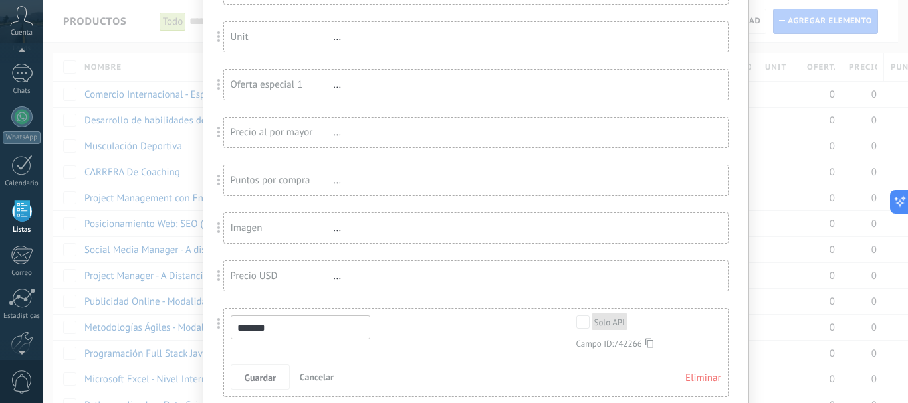
click at [645, 344] on use at bounding box center [649, 342] width 8 height 9
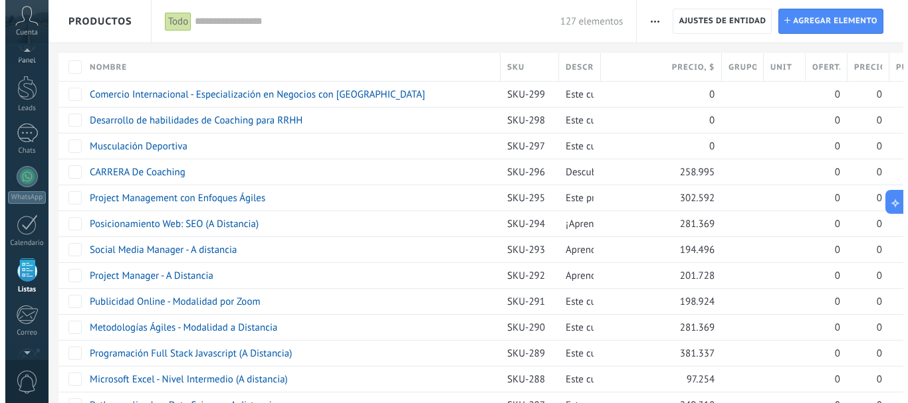
scroll to position [0, 0]
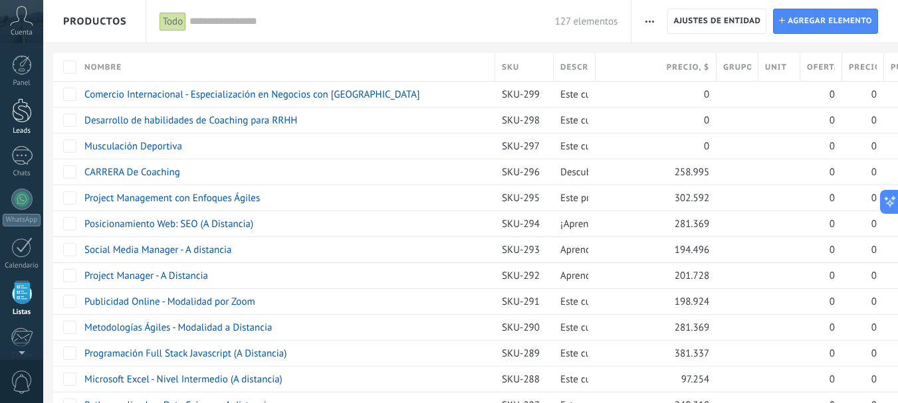
click at [30, 115] on div at bounding box center [22, 110] width 20 height 25
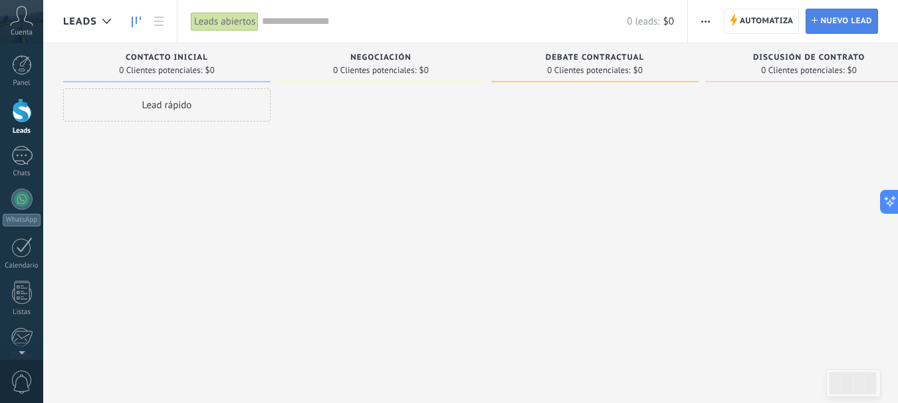
click at [857, 20] on span "Nuevo lead" at bounding box center [846, 21] width 52 height 24
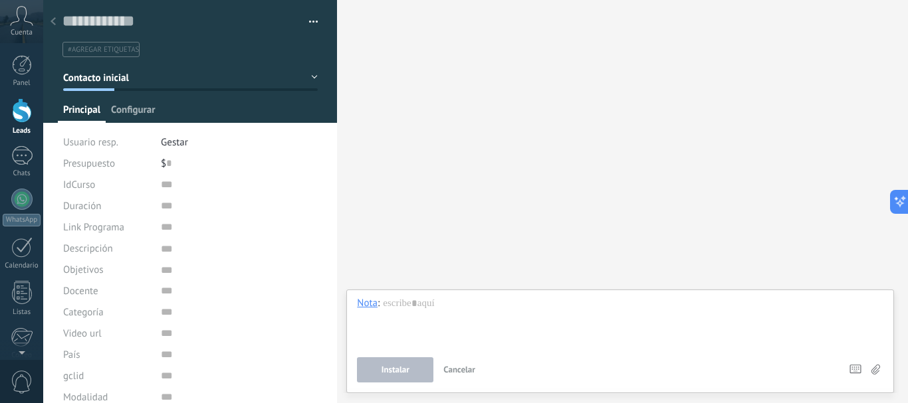
click at [125, 108] on span "Configurar" at bounding box center [133, 113] width 44 height 19
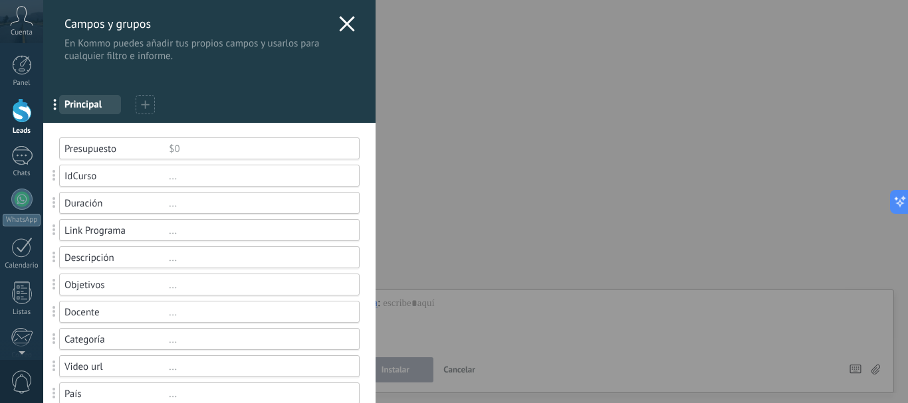
click at [164, 209] on div "Duración" at bounding box center [116, 203] width 104 height 13
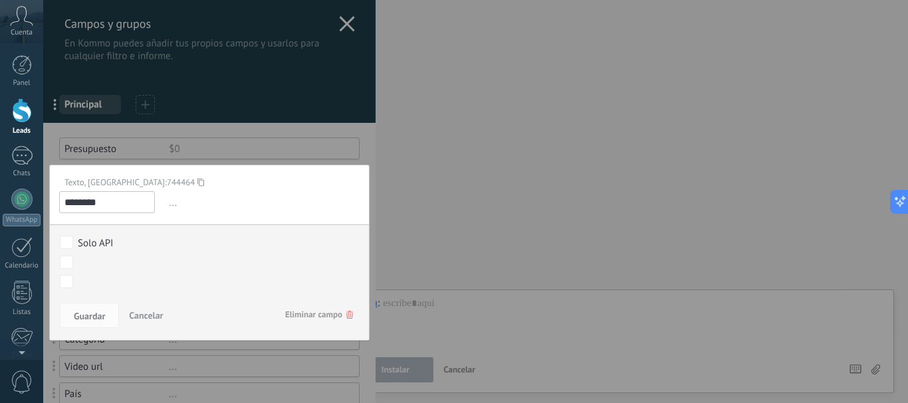
click at [197, 179] on icon at bounding box center [200, 182] width 7 height 18
click at [138, 182] on div "Texto, ID: 744464" at bounding box center [204, 182] width 290 height 11
click at [197, 181] on icon at bounding box center [200, 182] width 7 height 18
click at [143, 318] on span "Cancelar" at bounding box center [146, 316] width 34 height 12
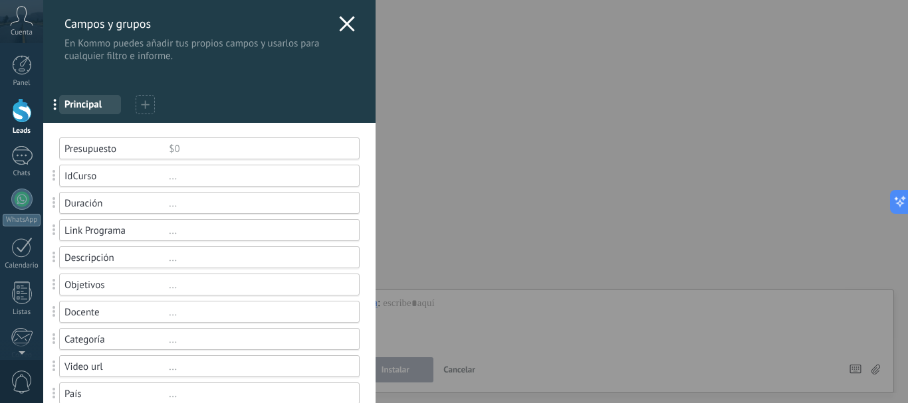
click at [156, 183] on div "IdCurso ..." at bounding box center [209, 176] width 300 height 22
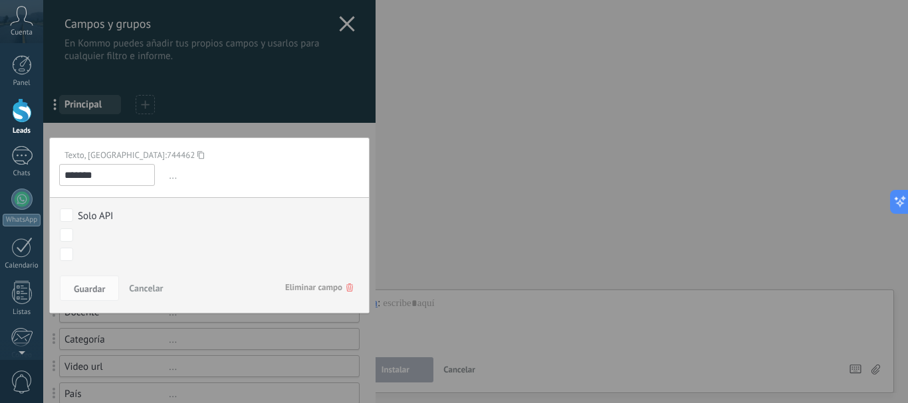
click at [197, 158] on use at bounding box center [200, 155] width 7 height 8
click at [132, 288] on span "Cancelar" at bounding box center [146, 288] width 34 height 12
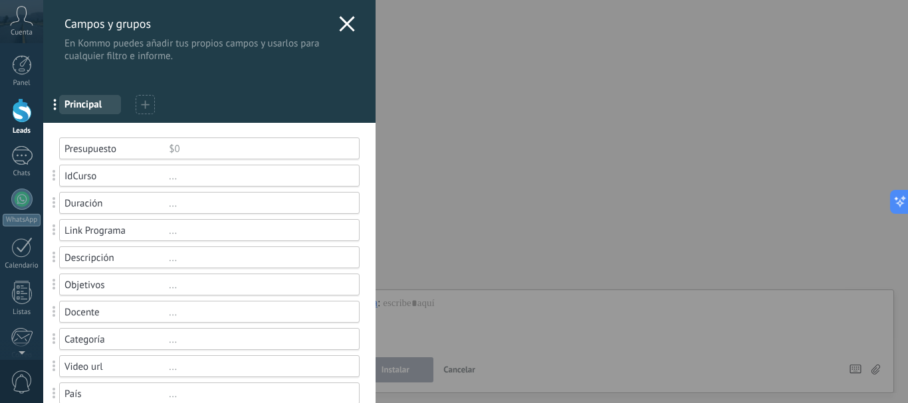
click at [86, 231] on div "Link Programa" at bounding box center [116, 231] width 104 height 13
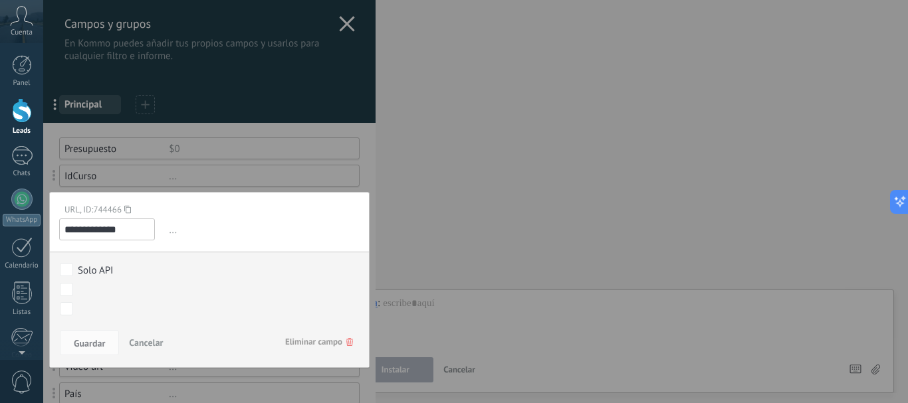
click at [128, 213] on icon at bounding box center [127, 210] width 7 height 18
click at [149, 344] on span "Cancelar" at bounding box center [146, 343] width 34 height 12
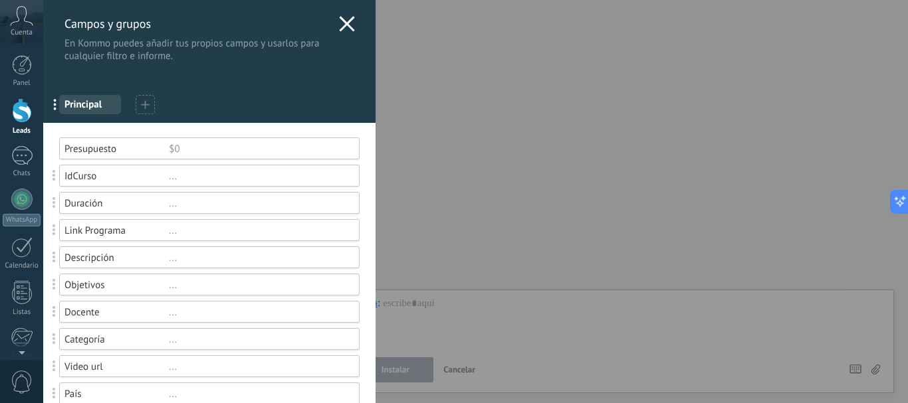
click at [191, 259] on div "..." at bounding box center [258, 258] width 179 height 13
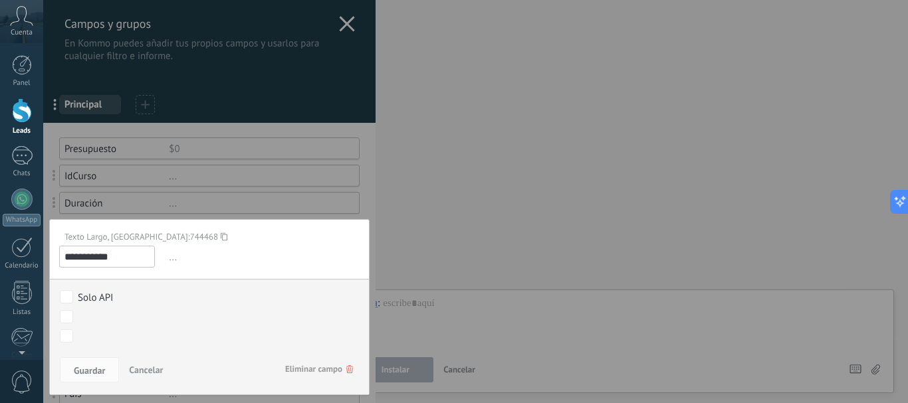
click at [221, 241] on icon at bounding box center [224, 237] width 7 height 18
click at [158, 368] on span "Cancelar" at bounding box center [146, 370] width 34 height 12
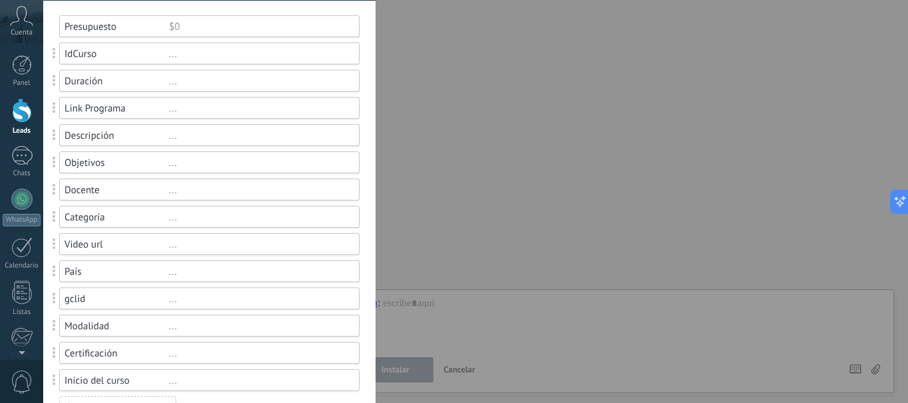
scroll to position [133, 0]
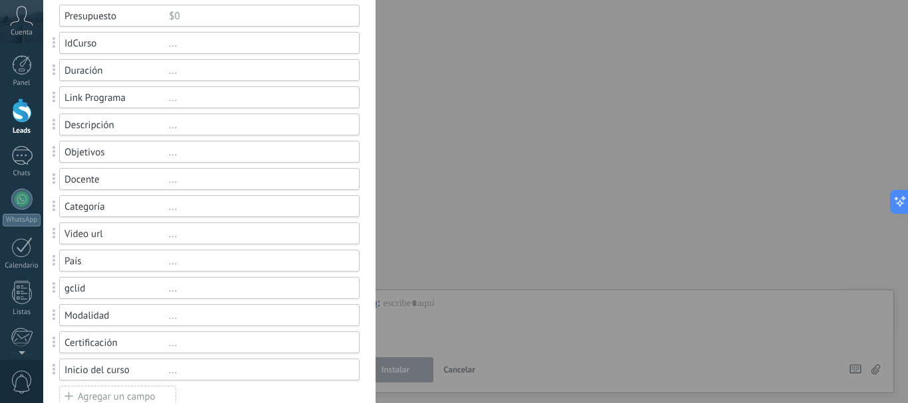
click at [221, 155] on div "..." at bounding box center [258, 152] width 179 height 13
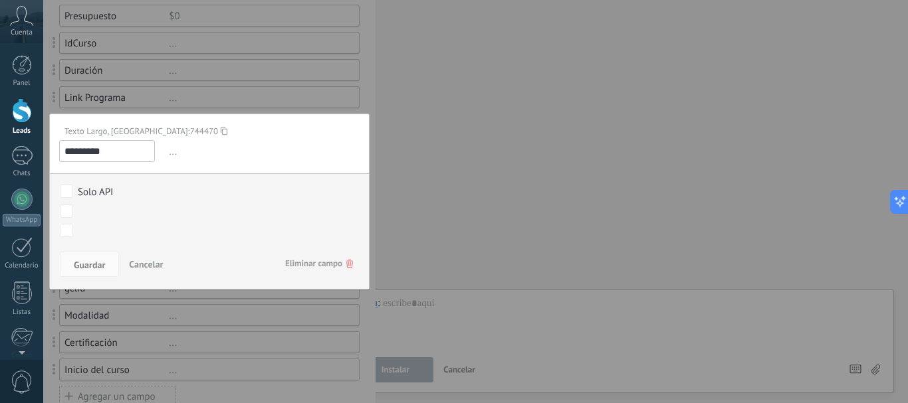
click at [162, 138] on div "Texto Largo, [GEOGRAPHIC_DATA]: 744470 ********* ... El campo de moneda te perm…" at bounding box center [209, 202] width 320 height 176
click at [221, 135] on icon at bounding box center [224, 131] width 7 height 18
click at [154, 273] on button "Cancelar" at bounding box center [146, 264] width 45 height 25
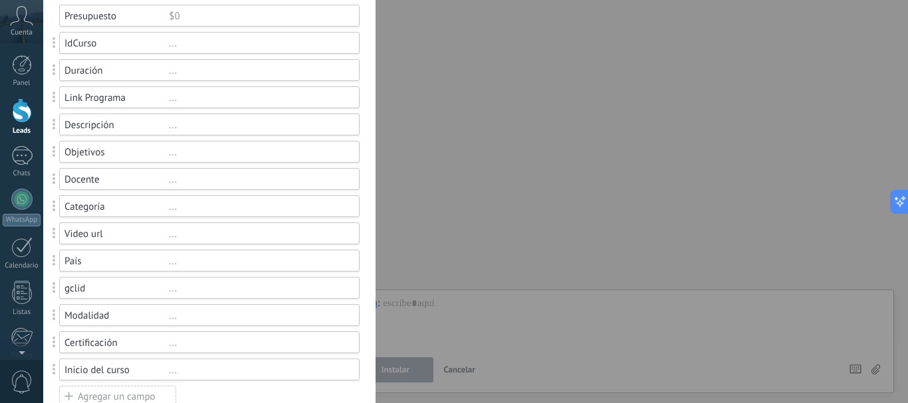
click at [106, 194] on div "Presupuesto $0 IdCurso ... Duración ... Link Programa ... Descripción ... Objet…" at bounding box center [209, 206] width 300 height 403
click at [106, 187] on div "Docente ..." at bounding box center [209, 179] width 300 height 22
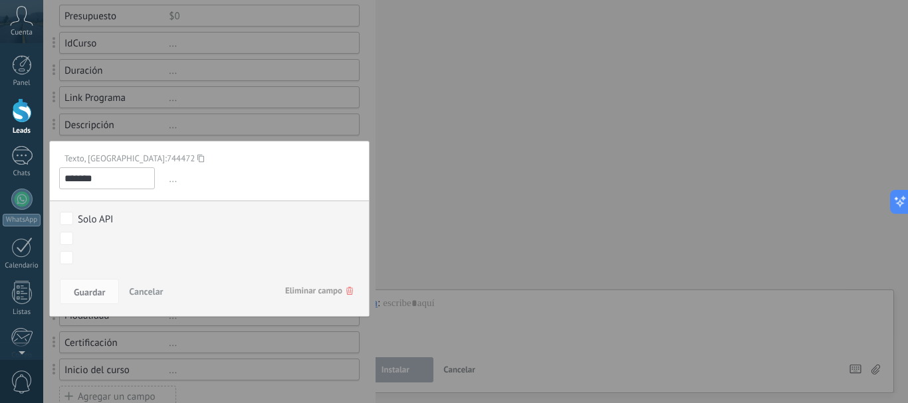
click at [197, 162] on icon at bounding box center [200, 159] width 7 height 18
click at [159, 288] on span "Cancelar" at bounding box center [146, 292] width 34 height 12
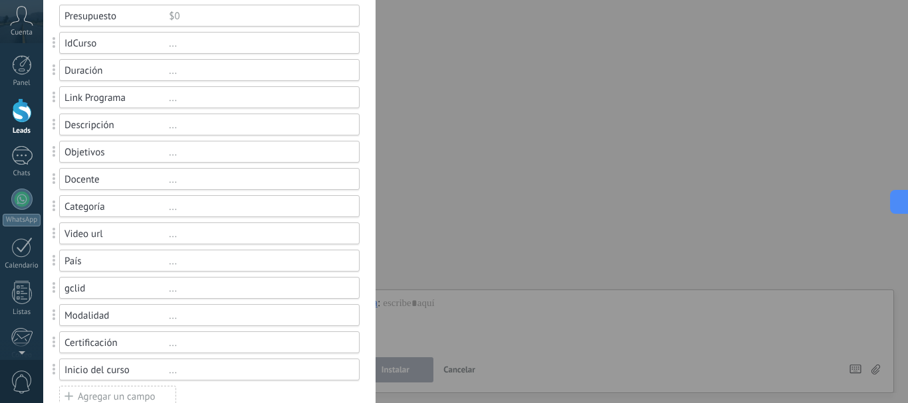
click at [159, 213] on div "Categoría ..." at bounding box center [209, 206] width 300 height 22
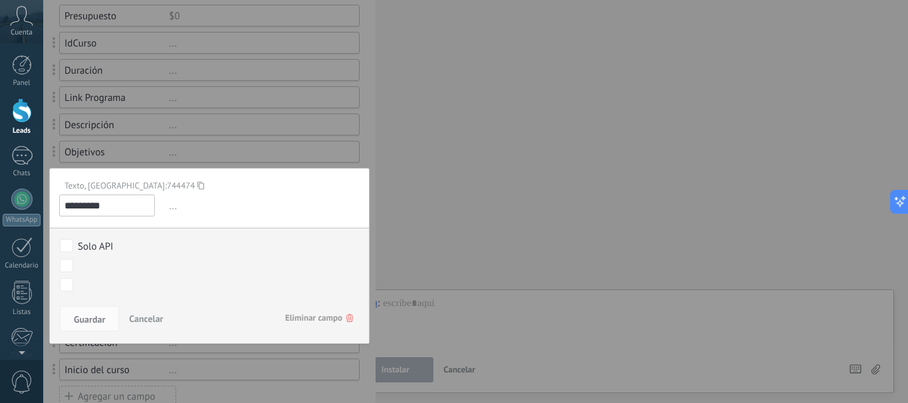
click at [197, 185] on icon at bounding box center [200, 186] width 7 height 18
click at [156, 316] on span "Cancelar" at bounding box center [146, 319] width 34 height 12
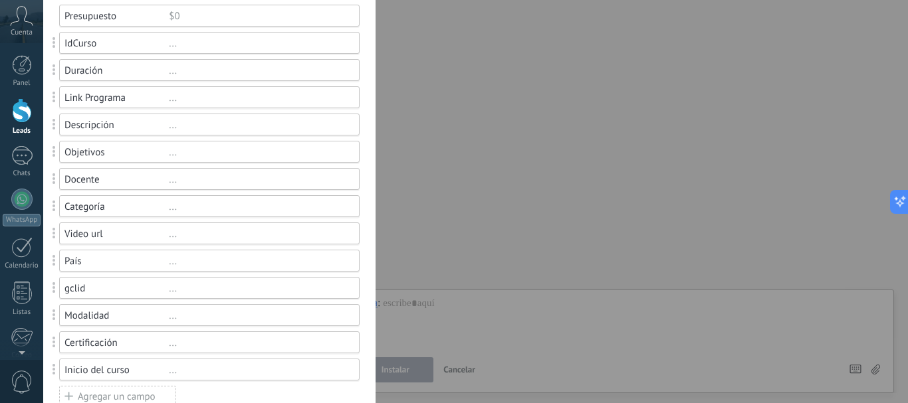
click at [93, 234] on div "Video url" at bounding box center [116, 234] width 104 height 13
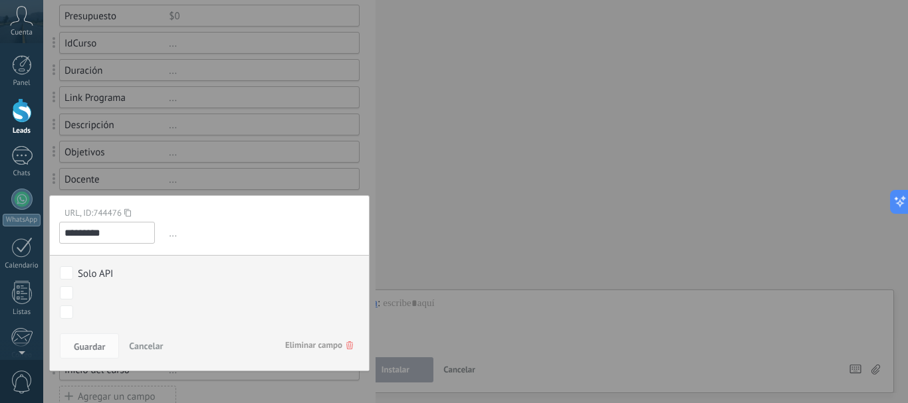
click at [129, 214] on icon at bounding box center [127, 213] width 7 height 18
click at [159, 341] on span "Cancelar" at bounding box center [146, 346] width 34 height 12
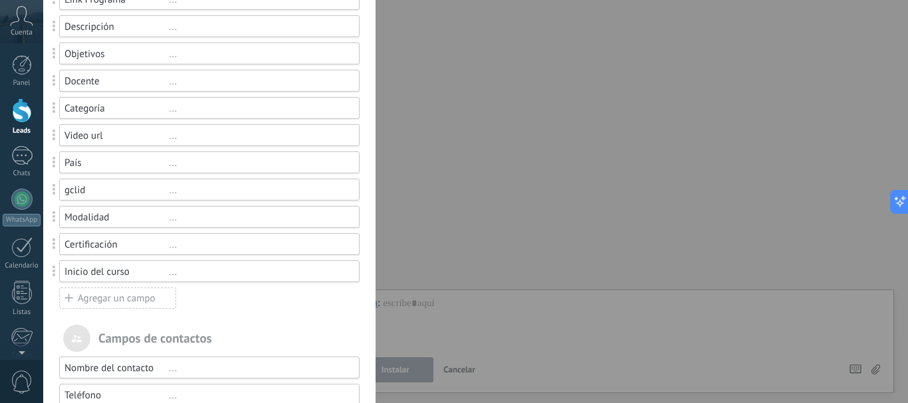
scroll to position [266, 0]
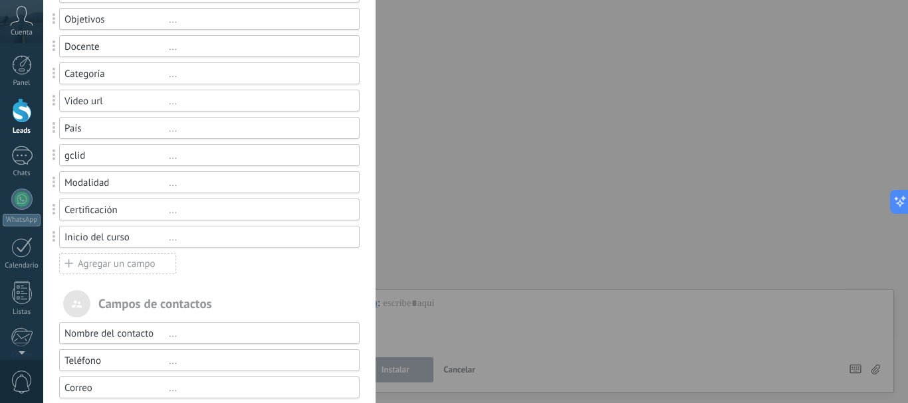
click at [109, 133] on div "País" at bounding box center [116, 128] width 104 height 13
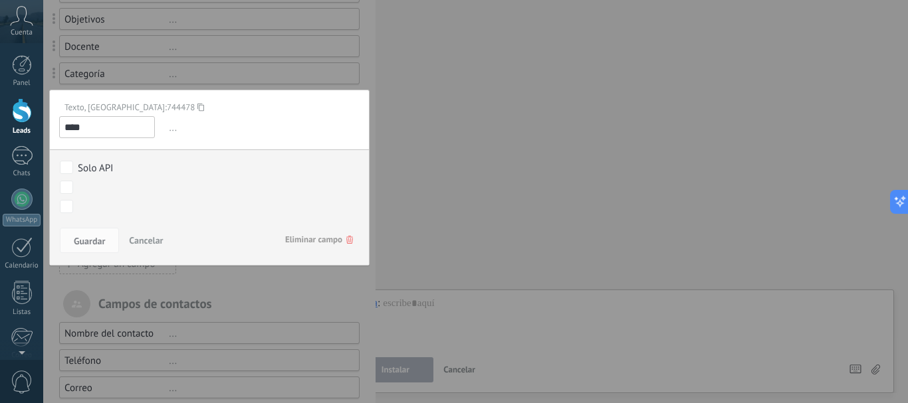
click at [197, 111] on icon at bounding box center [200, 107] width 7 height 18
click at [157, 241] on span "Cancelar" at bounding box center [146, 241] width 34 height 12
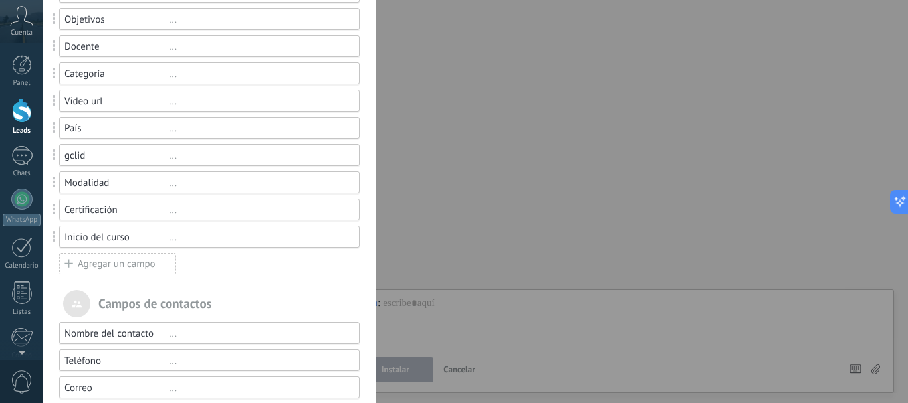
click at [179, 152] on div "..." at bounding box center [258, 156] width 179 height 13
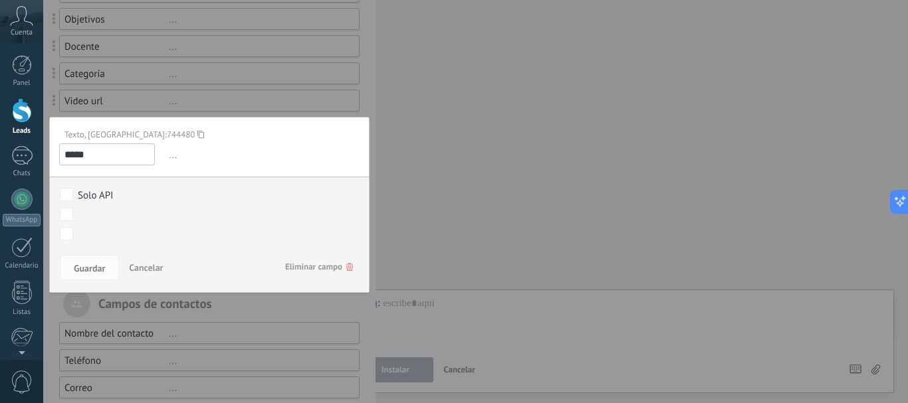
click at [197, 134] on use at bounding box center [200, 134] width 7 height 8
click at [138, 270] on span "Cancelar" at bounding box center [146, 268] width 34 height 12
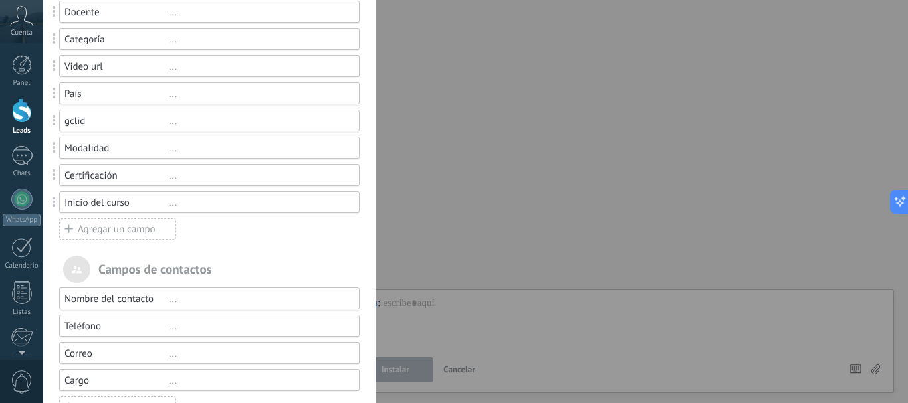
scroll to position [277, 0]
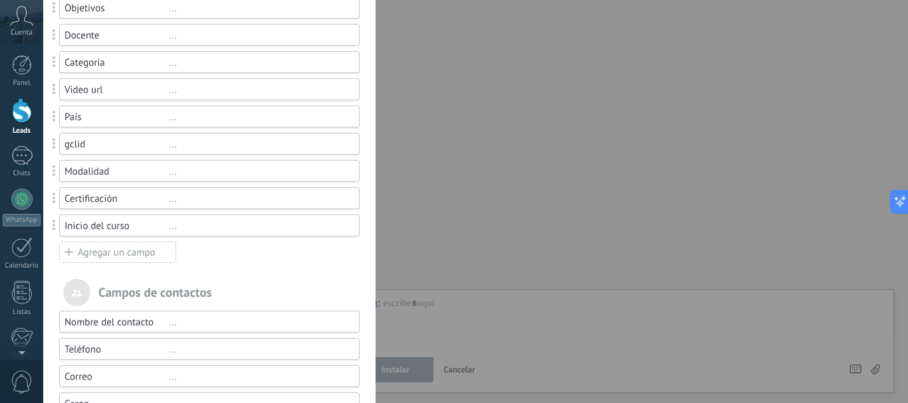
click at [134, 173] on div "Modalidad" at bounding box center [116, 172] width 104 height 13
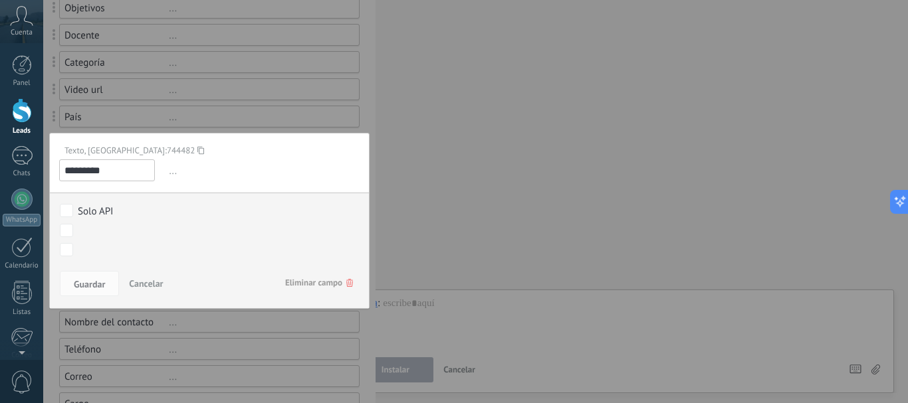
click at [197, 150] on icon at bounding box center [200, 151] width 7 height 18
click at [164, 282] on button "Cancelar" at bounding box center [146, 283] width 45 height 25
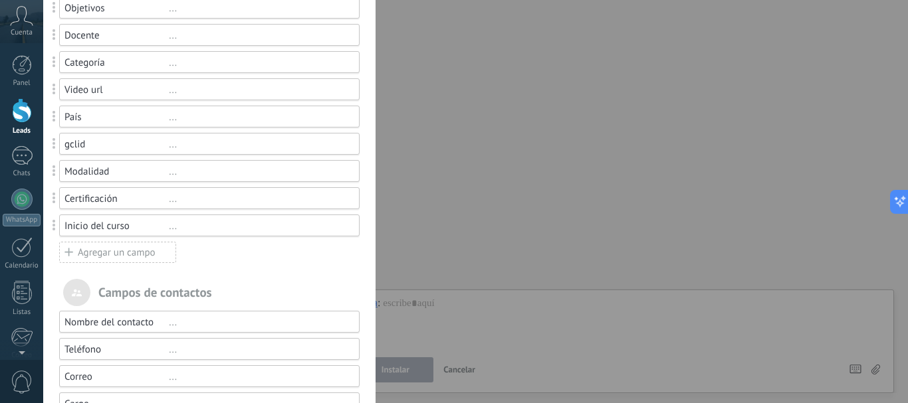
click at [219, 193] on div "..." at bounding box center [258, 199] width 179 height 13
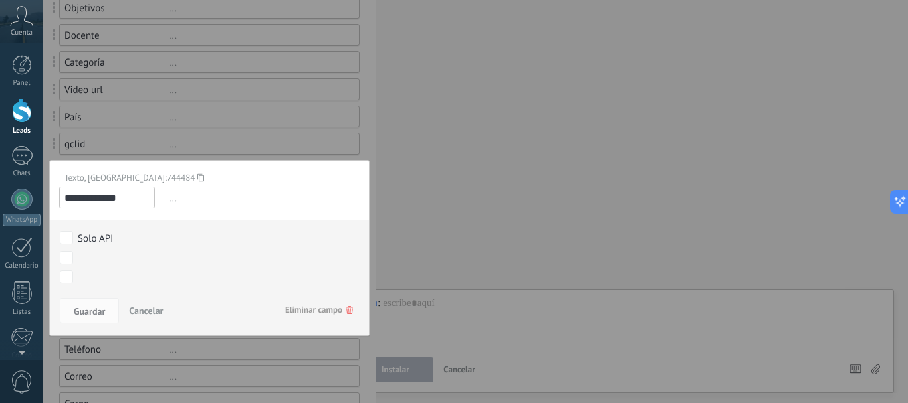
click at [138, 178] on div "Texto, ID: 744484" at bounding box center [204, 177] width 290 height 11
click at [197, 177] on icon at bounding box center [200, 178] width 7 height 18
click at [142, 304] on button "Cancelar" at bounding box center [146, 310] width 45 height 25
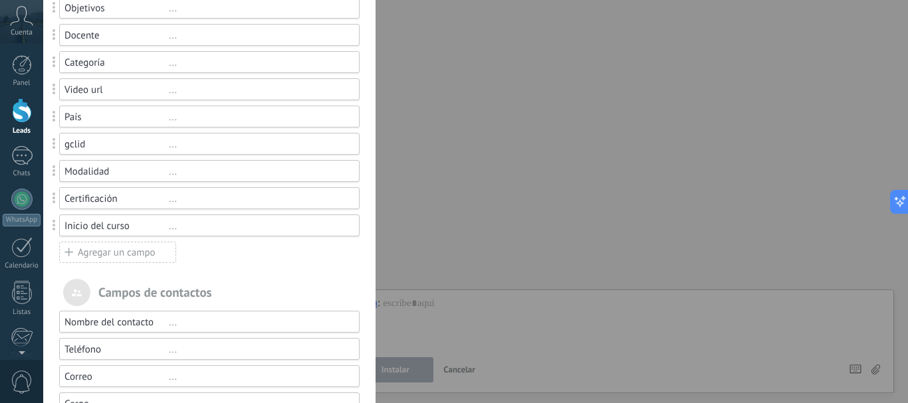
click at [111, 228] on div "Inicio del curso" at bounding box center [116, 226] width 104 height 13
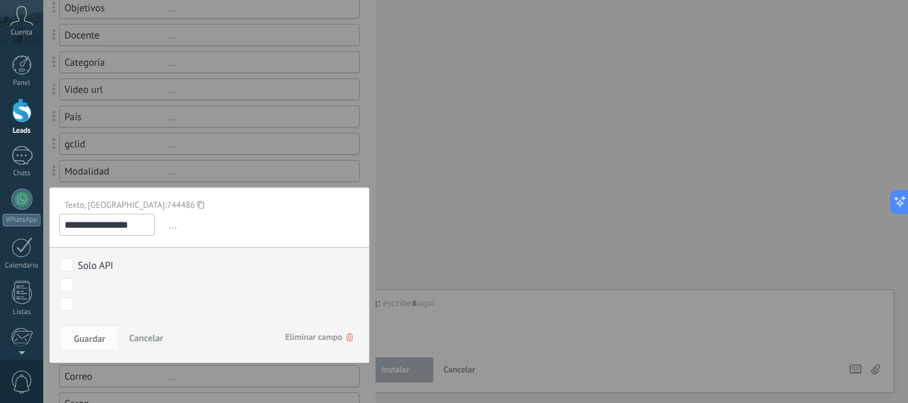
click at [197, 203] on use at bounding box center [200, 205] width 7 height 8
click at [43, 105] on div "**********" at bounding box center [475, 201] width 865 height 403
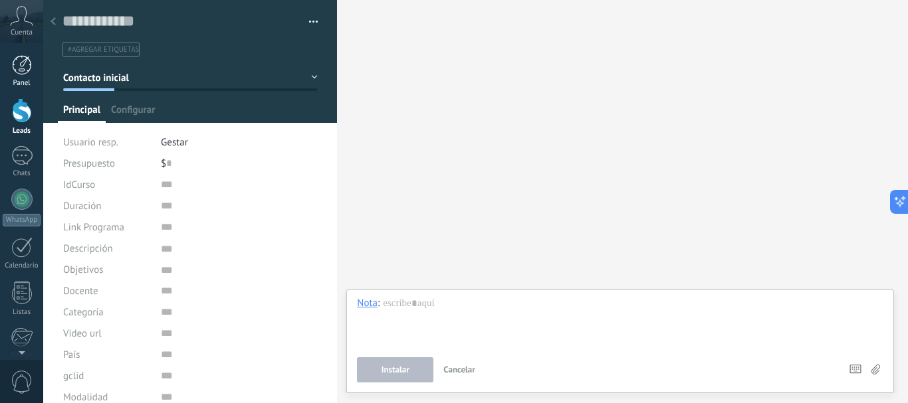
click at [33, 74] on link "Panel" at bounding box center [21, 71] width 43 height 33
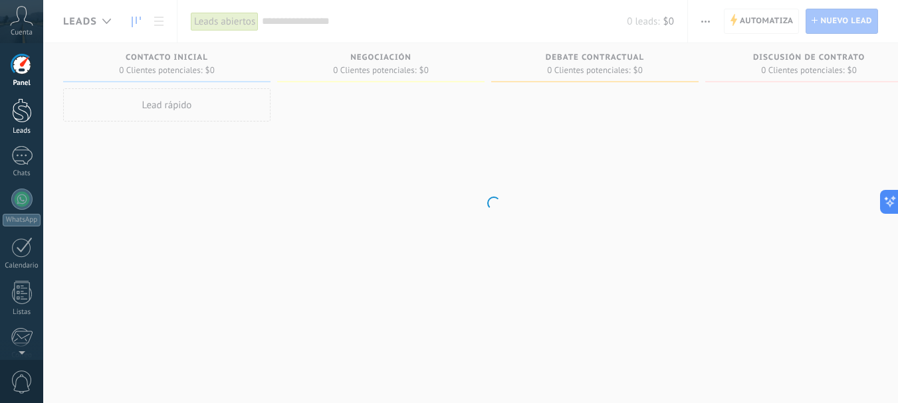
click at [33, 120] on link "Leads" at bounding box center [21, 116] width 43 height 37
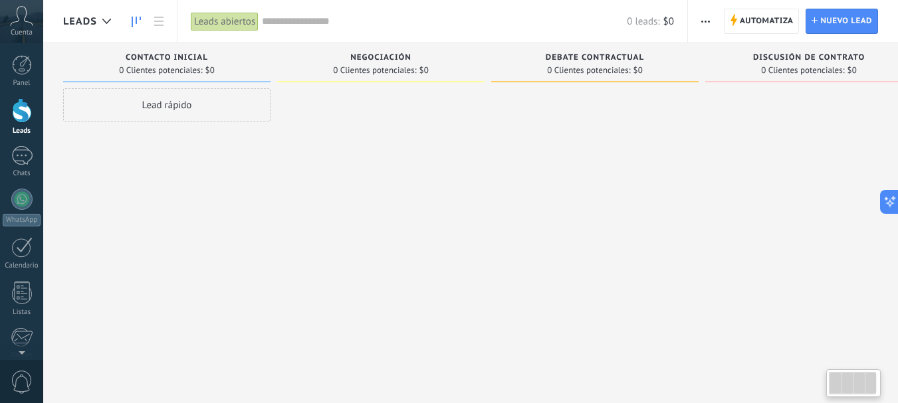
click at [275, 251] on div "Contacto inicial 0 Clientes potenciales: $0 Lead rápido" at bounding box center [170, 180] width 214 height 275
click at [23, 105] on div at bounding box center [22, 110] width 20 height 25
click at [78, 16] on span "Leads" at bounding box center [80, 21] width 34 height 13
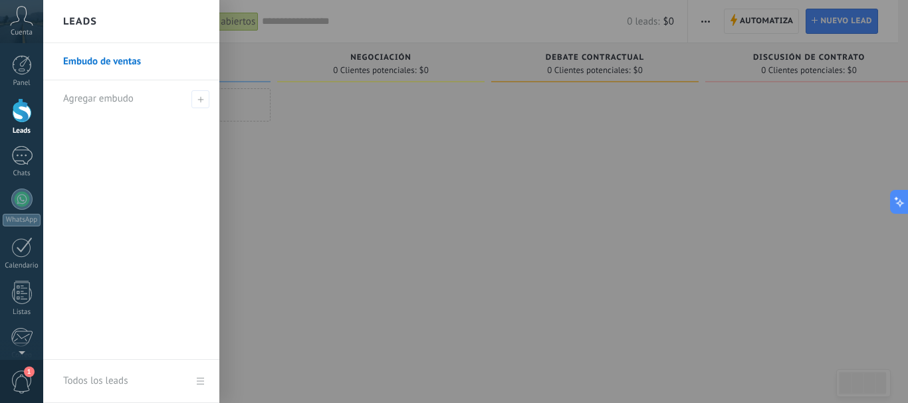
drag, startPoint x: 691, startPoint y: 217, endPoint x: 745, endPoint y: 106, distance: 122.8
click at [690, 212] on div at bounding box center [497, 201] width 908 height 403
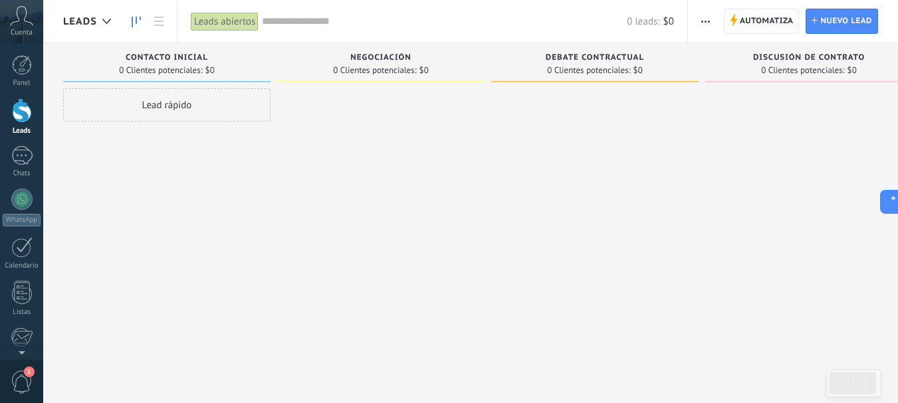
click at [752, 27] on span "Automatiza" at bounding box center [767, 21] width 54 height 24
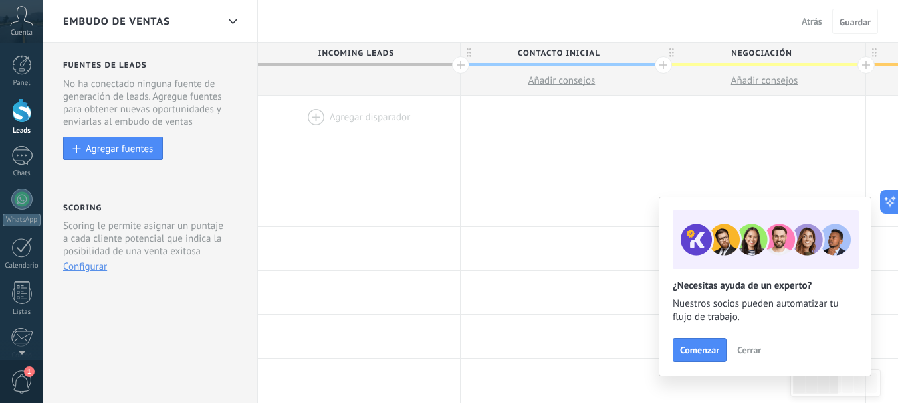
click at [24, 113] on div at bounding box center [22, 110] width 20 height 25
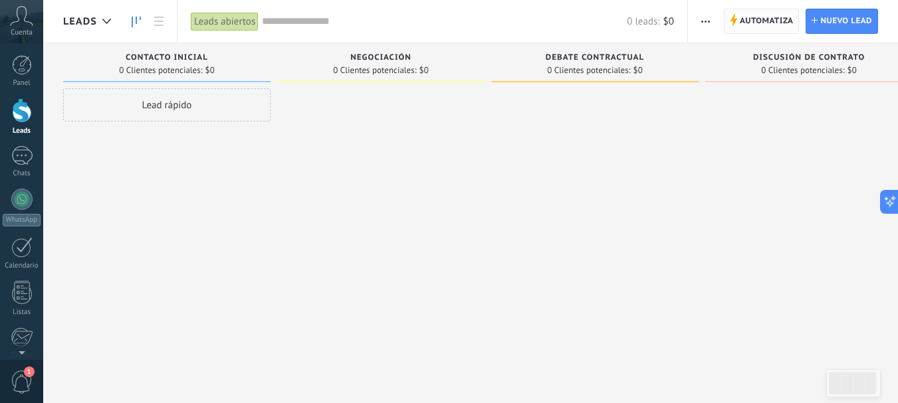
click at [768, 31] on span "Automatiza" at bounding box center [767, 21] width 54 height 24
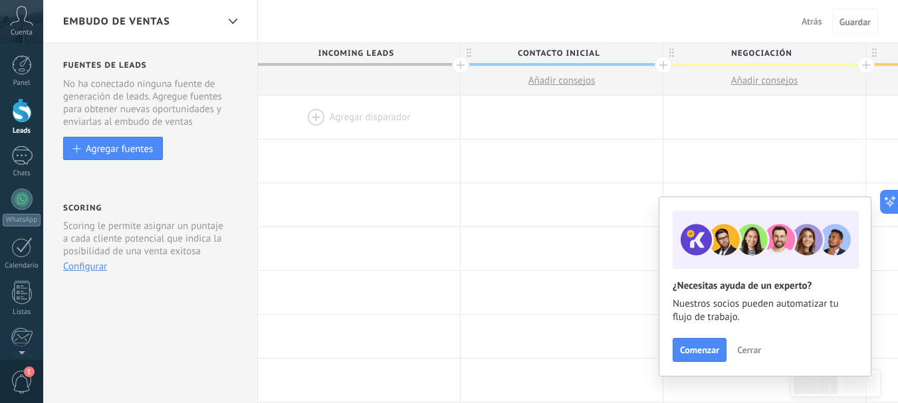
click at [375, 56] on span "Incoming leads" at bounding box center [355, 53] width 195 height 21
click at [385, 157] on div at bounding box center [359, 161] width 202 height 43
click at [814, 21] on span "Atrás" at bounding box center [812, 21] width 21 height 12
click at [326, 58] on span "Incoming leads" at bounding box center [355, 53] width 195 height 21
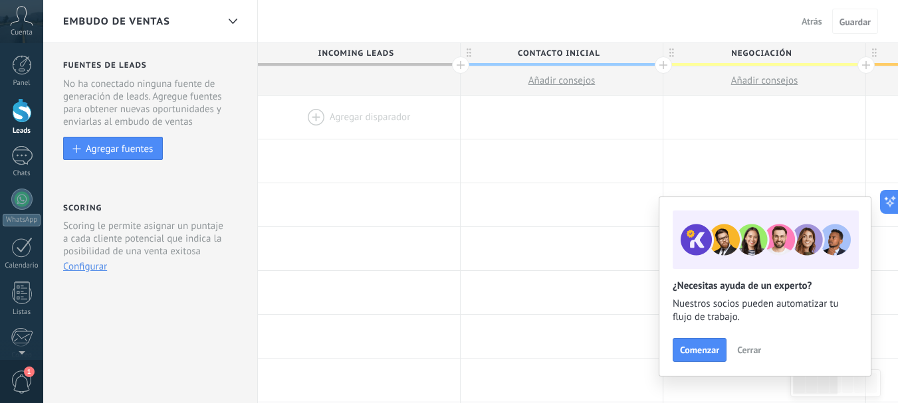
click at [326, 58] on span "Incoming leads" at bounding box center [355, 53] width 195 height 21
click at [806, 21] on span "Atrás" at bounding box center [812, 21] width 21 height 12
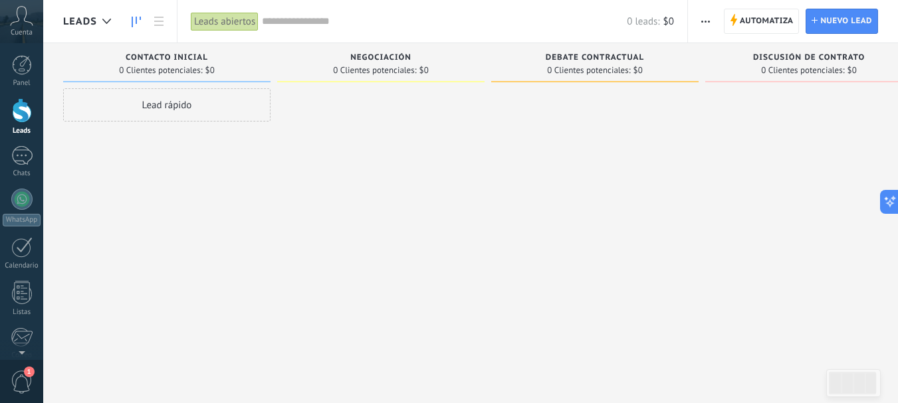
click at [385, 66] on span "0 Clientes potenciales:" at bounding box center [374, 70] width 83 height 8
click at [379, 152] on div at bounding box center [380, 203] width 207 height 230
click at [125, 108] on div "Lead rápido" at bounding box center [166, 104] width 207 height 33
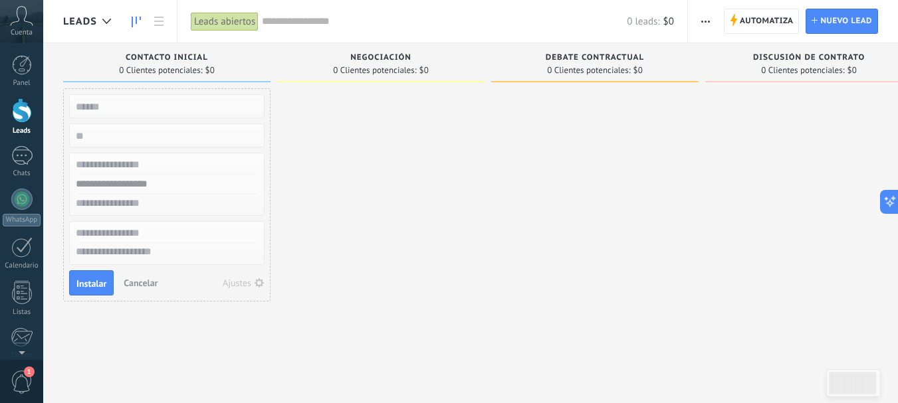
click at [179, 114] on input "text" at bounding box center [165, 106] width 194 height 19
click at [820, 31] on span "Nuevo lead" at bounding box center [846, 21] width 52 height 24
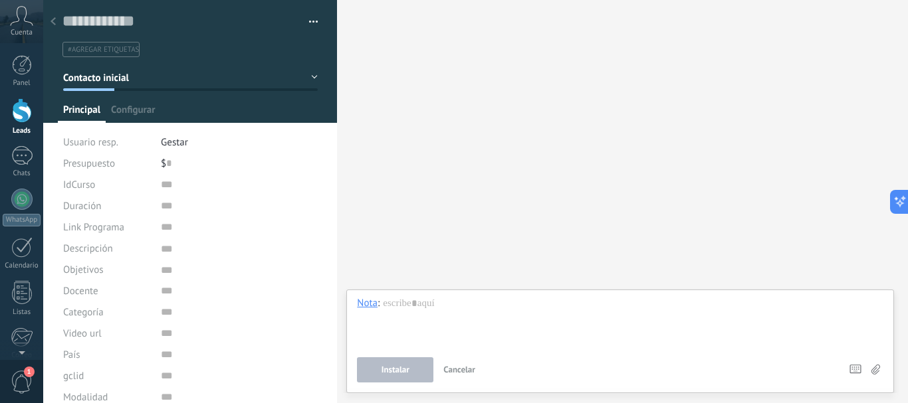
click at [158, 173] on div "Presupuesto $ 0" at bounding box center [190, 163] width 255 height 21
click at [211, 175] on input "text" at bounding box center [239, 184] width 157 height 21
click at [51, 21] on icon at bounding box center [53, 21] width 5 height 8
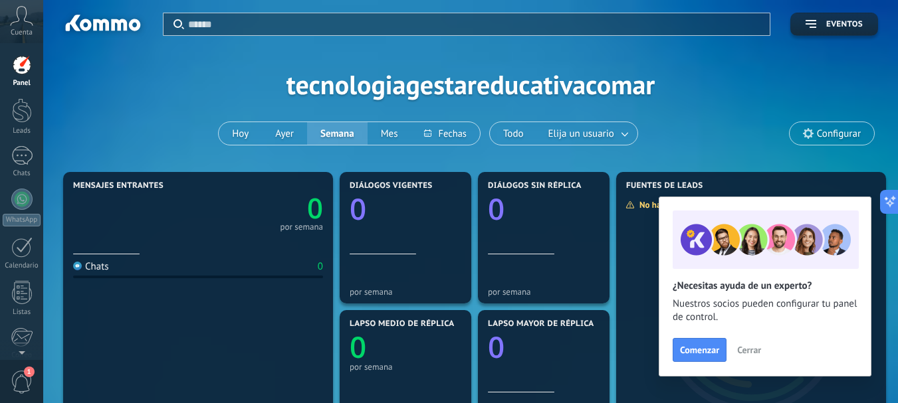
drag, startPoint x: 21, startPoint y: 122, endPoint x: 310, endPoint y: 207, distance: 301.4
click at [19, 122] on div at bounding box center [22, 110] width 20 height 25
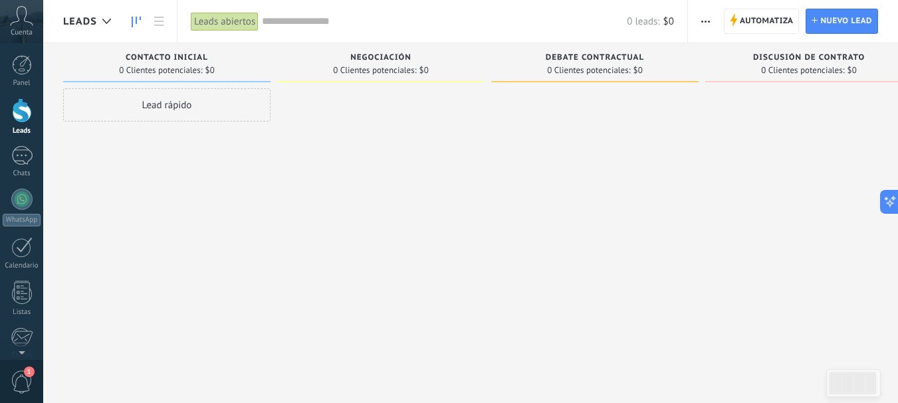
click at [805, 20] on div "Automatiza Nueva difusión Editar embudo Editar el diseño de la tarjeta Importar…" at bounding box center [793, 21] width 210 height 43
click at [822, 22] on span "Nuevo lead" at bounding box center [846, 21] width 52 height 24
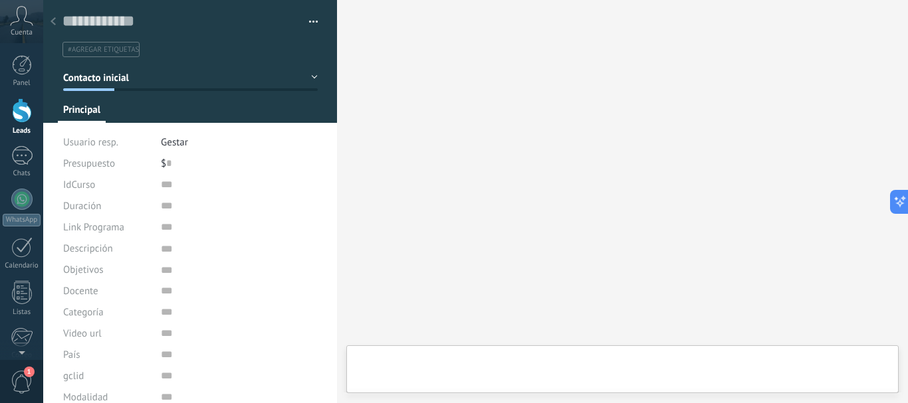
type textarea "***"
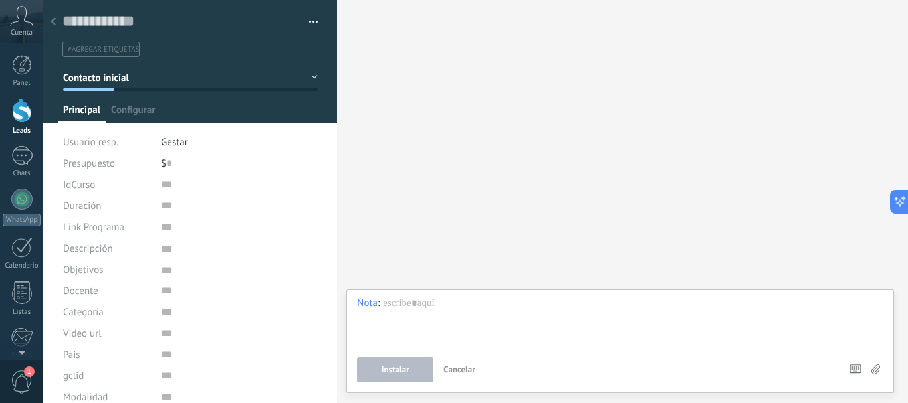
scroll to position [13, 0]
drag, startPoint x: 114, startPoint y: 109, endPoint x: 127, endPoint y: 90, distance: 23.0
click at [127, 90] on div "Guardar y crear Administrar etiquetas #agregar etiquetas" at bounding box center [190, 231] width 294 height 463
click at [124, 83] on span "Contacto inicial" at bounding box center [96, 78] width 66 height 13
click at [58, 22] on div at bounding box center [53, 22] width 19 height 26
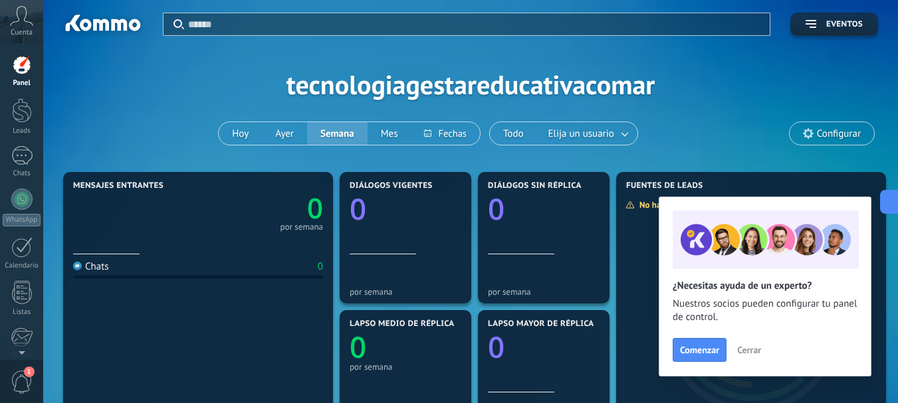
click at [11, 111] on link "Leads" at bounding box center [21, 116] width 43 height 37
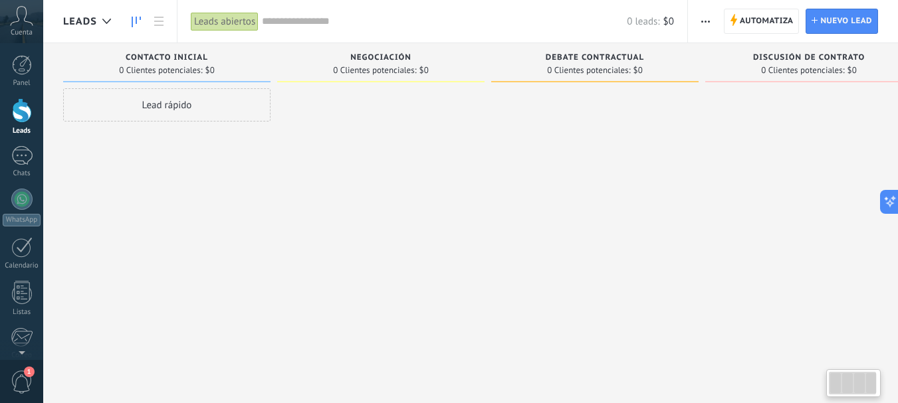
click at [704, 27] on span "button" at bounding box center [705, 21] width 9 height 25
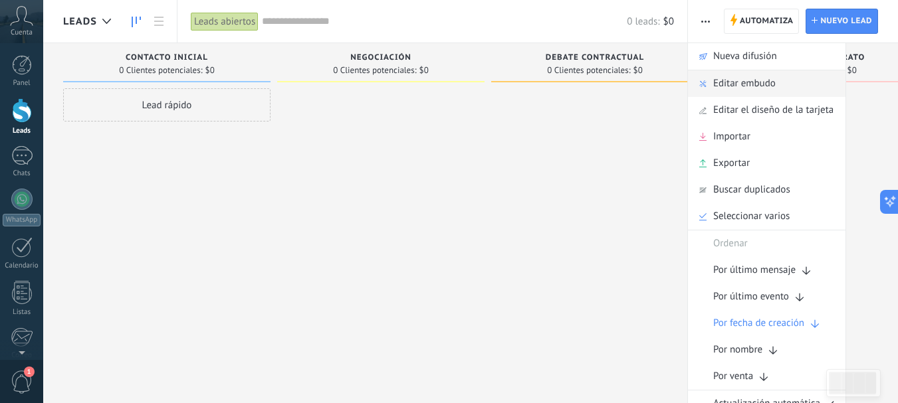
click at [753, 83] on span "Editar embudo" at bounding box center [744, 83] width 62 height 27
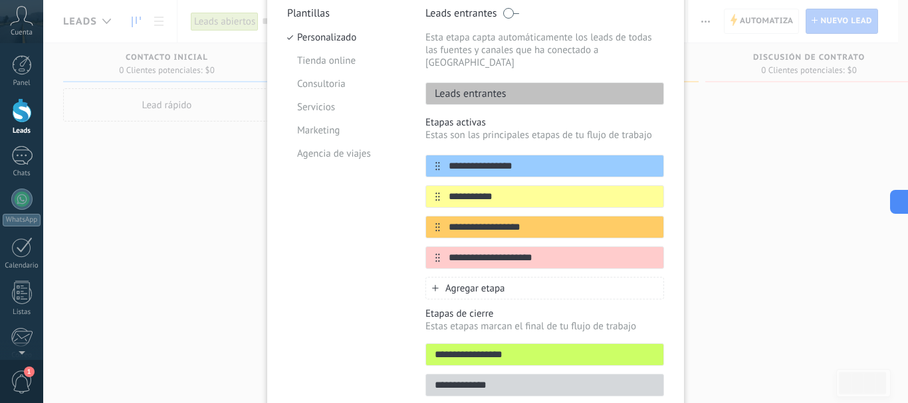
scroll to position [133, 0]
click at [641, 82] on div "Leads entrantes" at bounding box center [544, 93] width 239 height 23
click at [633, 155] on div at bounding box center [644, 165] width 23 height 21
click at [637, 161] on icon at bounding box center [638, 165] width 7 height 8
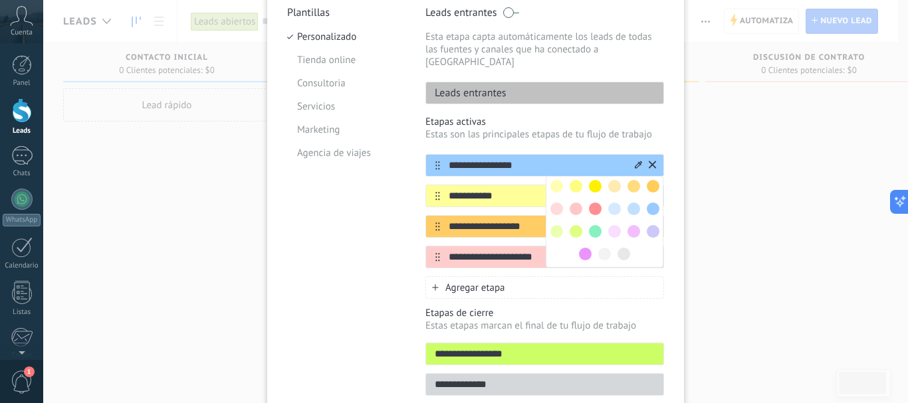
click at [504, 159] on input "**********" at bounding box center [536, 166] width 193 height 14
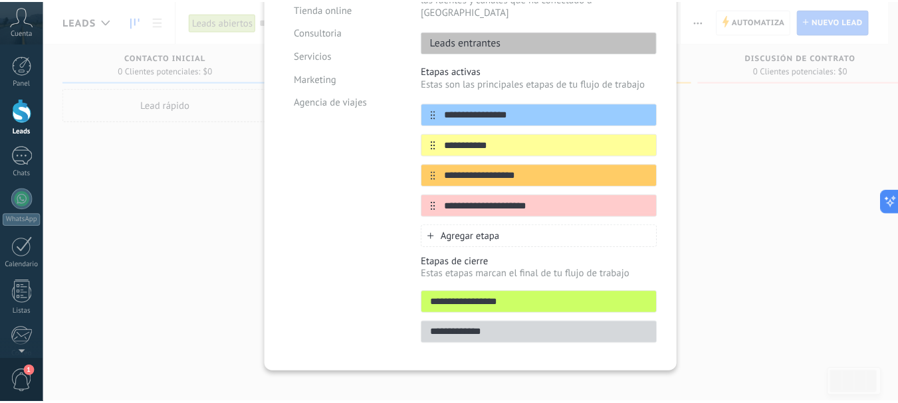
scroll to position [0, 0]
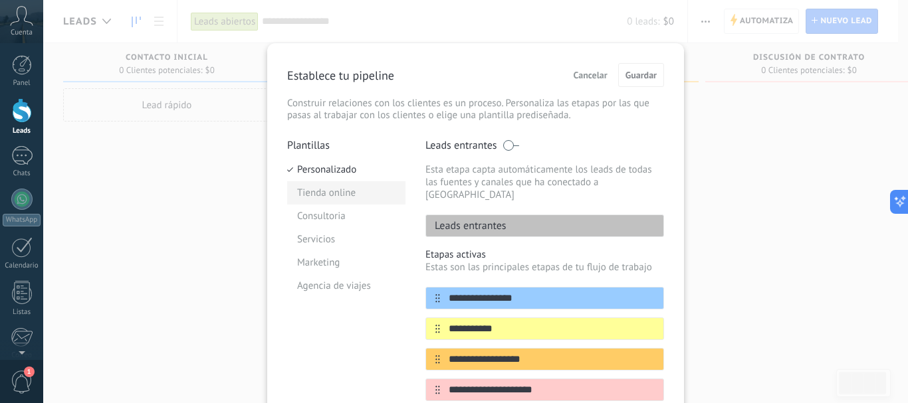
click at [325, 198] on li "Tienda online" at bounding box center [346, 192] width 118 height 23
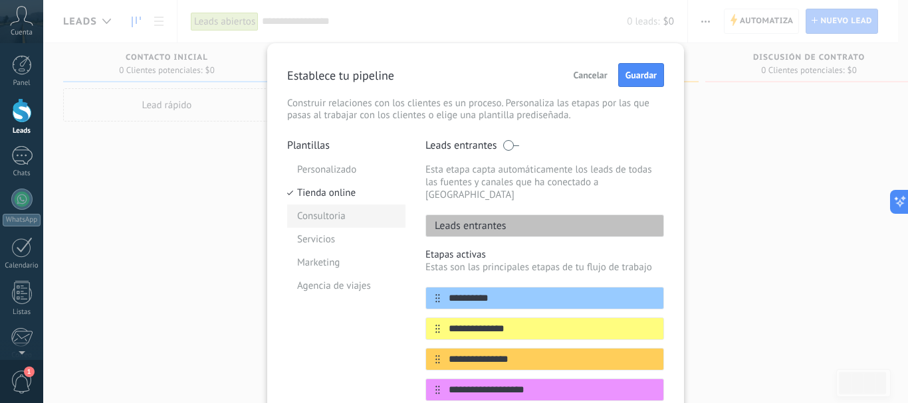
click at [332, 214] on li "Consultoria" at bounding box center [346, 216] width 118 height 23
click at [332, 238] on li "Servicios" at bounding box center [346, 239] width 118 height 23
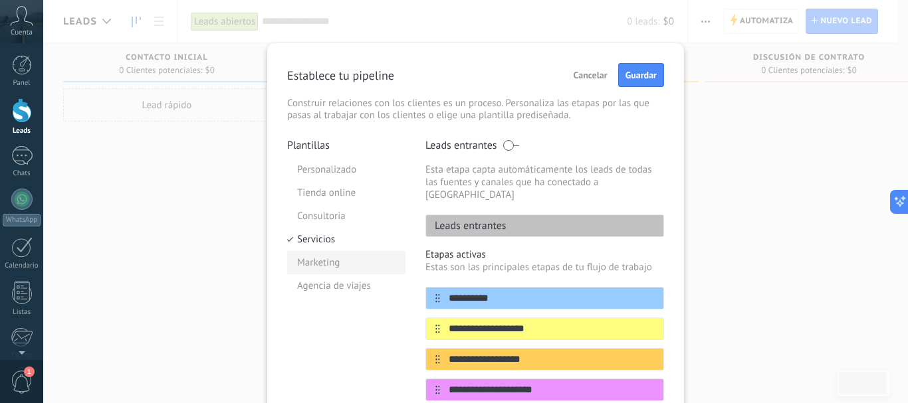
click at [317, 269] on li "Marketing" at bounding box center [346, 262] width 118 height 23
click at [324, 293] on li "Agencia de viajes" at bounding box center [346, 286] width 118 height 23
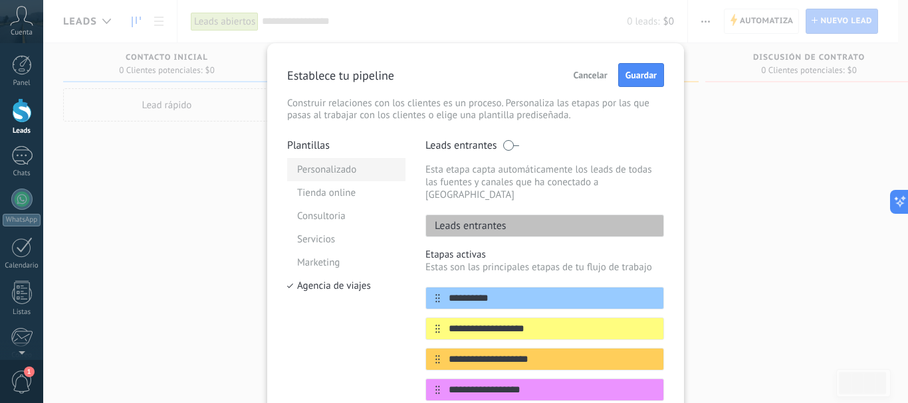
click at [342, 175] on li "Personalizado" at bounding box center [346, 169] width 118 height 23
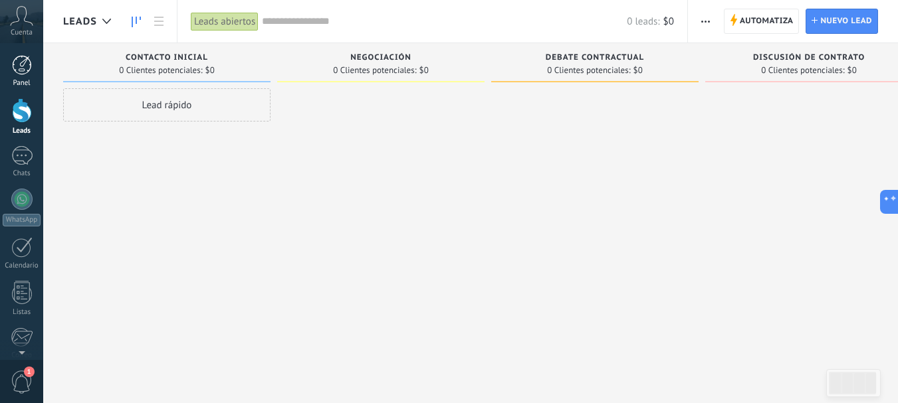
click at [21, 60] on div at bounding box center [22, 65] width 20 height 20
click at [30, 116] on div at bounding box center [22, 110] width 20 height 25
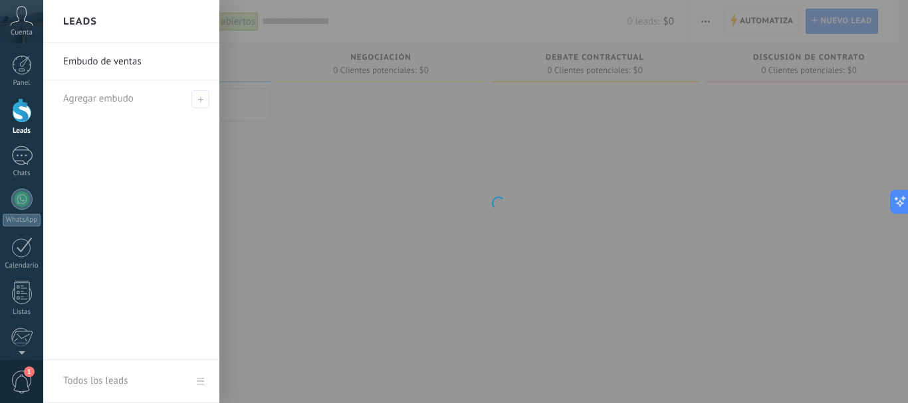
click at [28, 125] on link "Leads" at bounding box center [21, 116] width 43 height 37
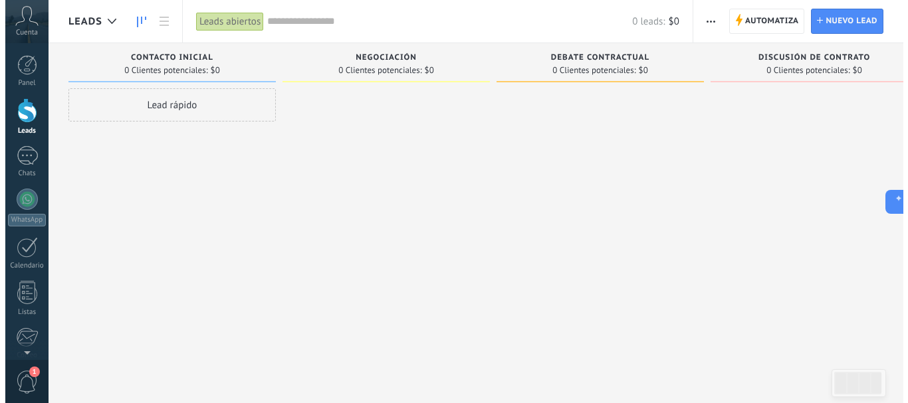
scroll to position [13, 0]
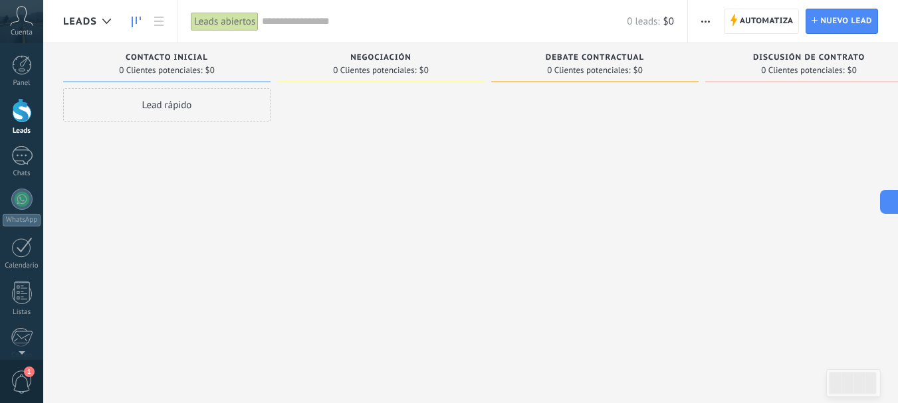
click at [13, 118] on div at bounding box center [22, 110] width 20 height 25
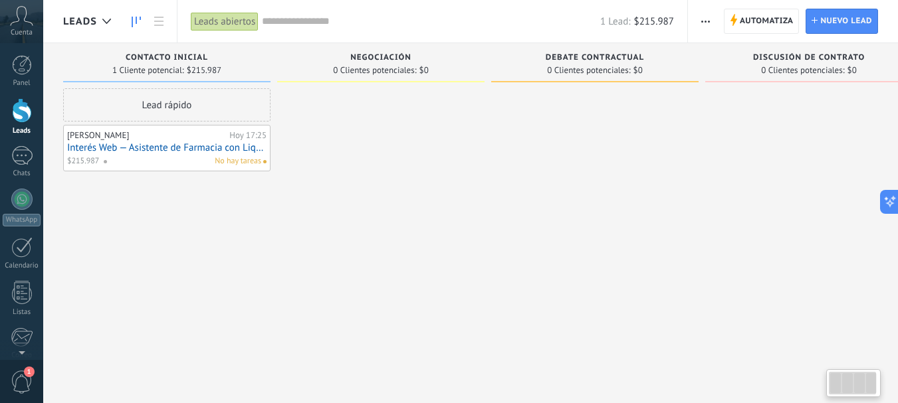
click at [156, 160] on div "No hay tareas" at bounding box center [182, 162] width 158 height 12
click at [159, 152] on link "Interés Web — Asistente de Farmacia con Liquidación de Obras Sociales (A Distan…" at bounding box center [166, 147] width 199 height 11
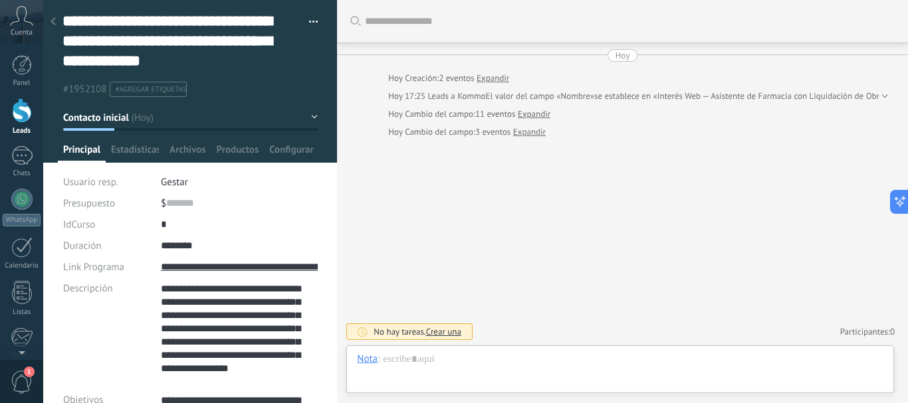
scroll to position [173, 0]
click at [191, 201] on input "*******" at bounding box center [183, 203] width 35 height 21
click at [236, 145] on span "Productos" at bounding box center [238, 153] width 43 height 19
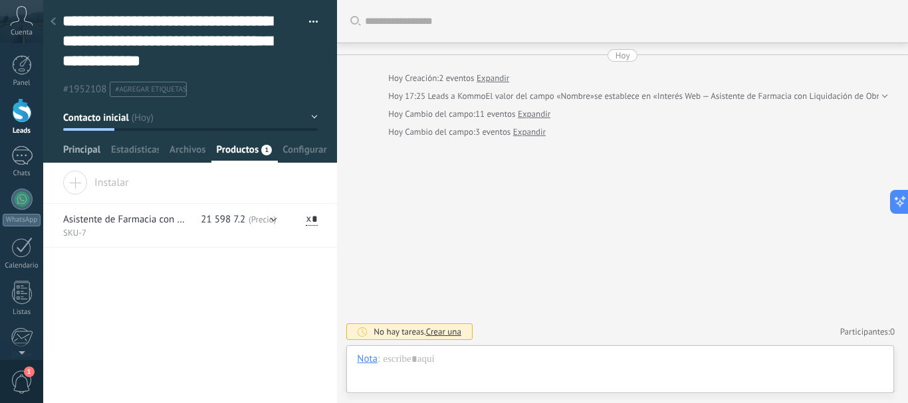
click at [81, 154] on span "Principal" at bounding box center [81, 153] width 37 height 19
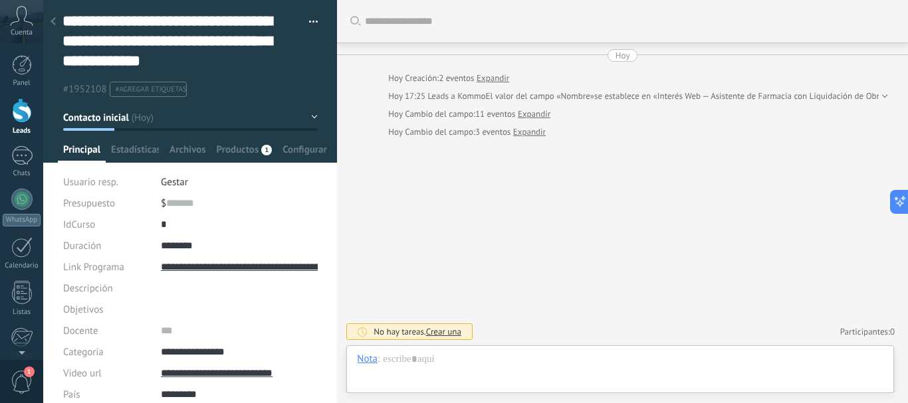
type textarea "**********"
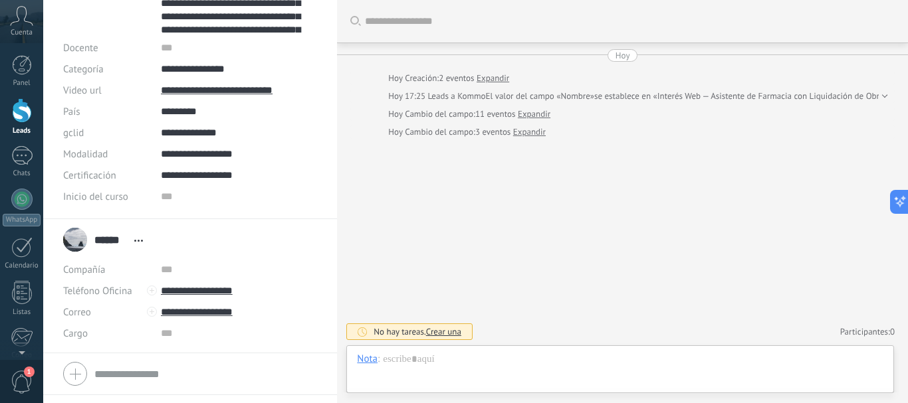
scroll to position [532, 0]
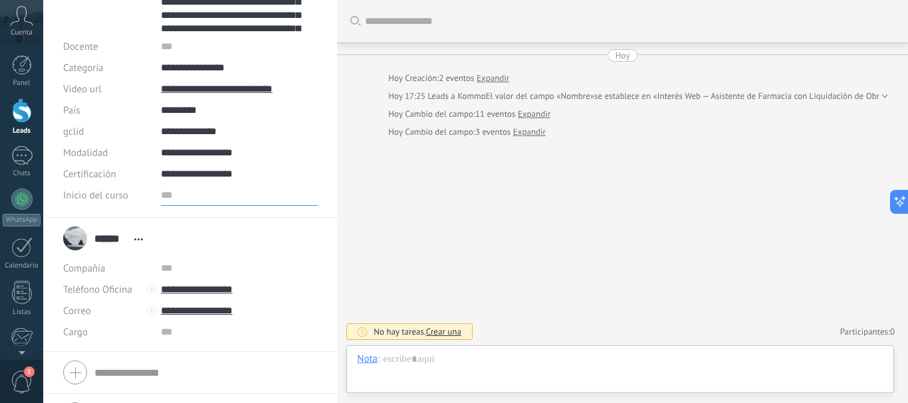
click at [173, 195] on input "text" at bounding box center [239, 195] width 157 height 21
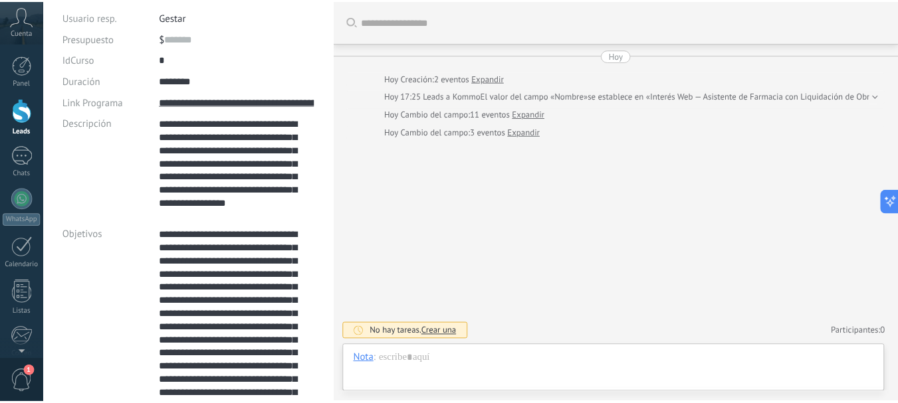
scroll to position [0, 0]
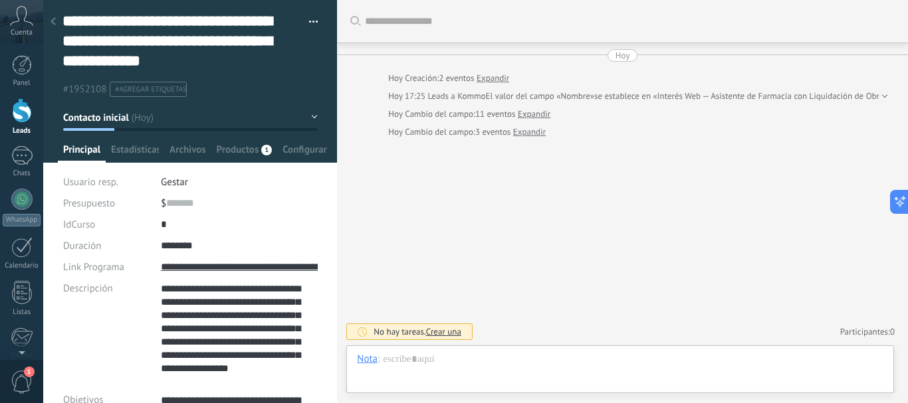
click at [531, 188] on div "Buscar Carga más Hoy Hoy Creación: 2 eventos Expandir Hoy 17:25 Leads a Kommo E…" at bounding box center [622, 201] width 571 height 403
click at [51, 21] on icon at bounding box center [53, 21] width 5 height 8
